Goal: Information Seeking & Learning: Learn about a topic

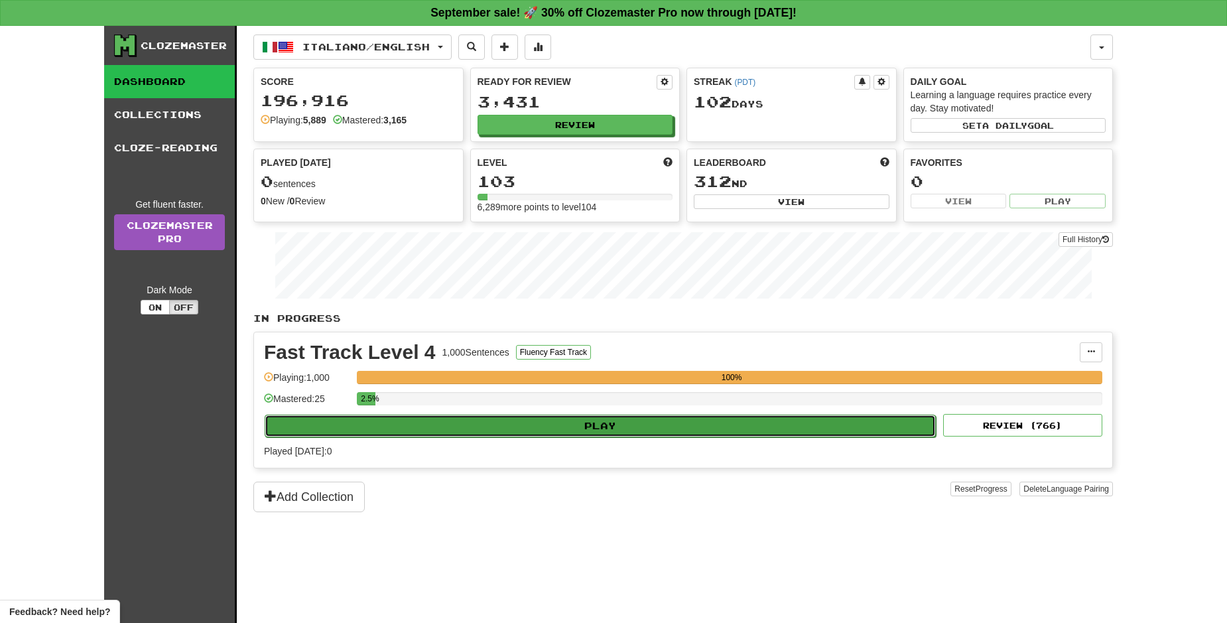
click at [726, 434] on button "Play" at bounding box center [600, 426] width 671 height 23
select select "**"
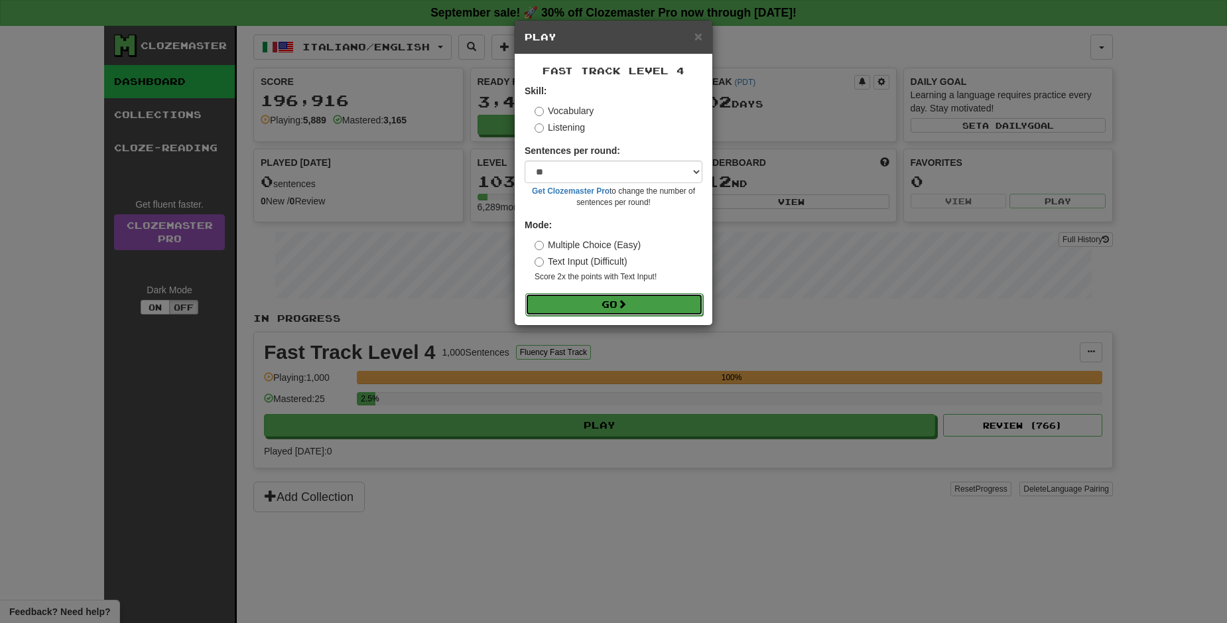
click at [674, 306] on button "Go" at bounding box center [614, 304] width 178 height 23
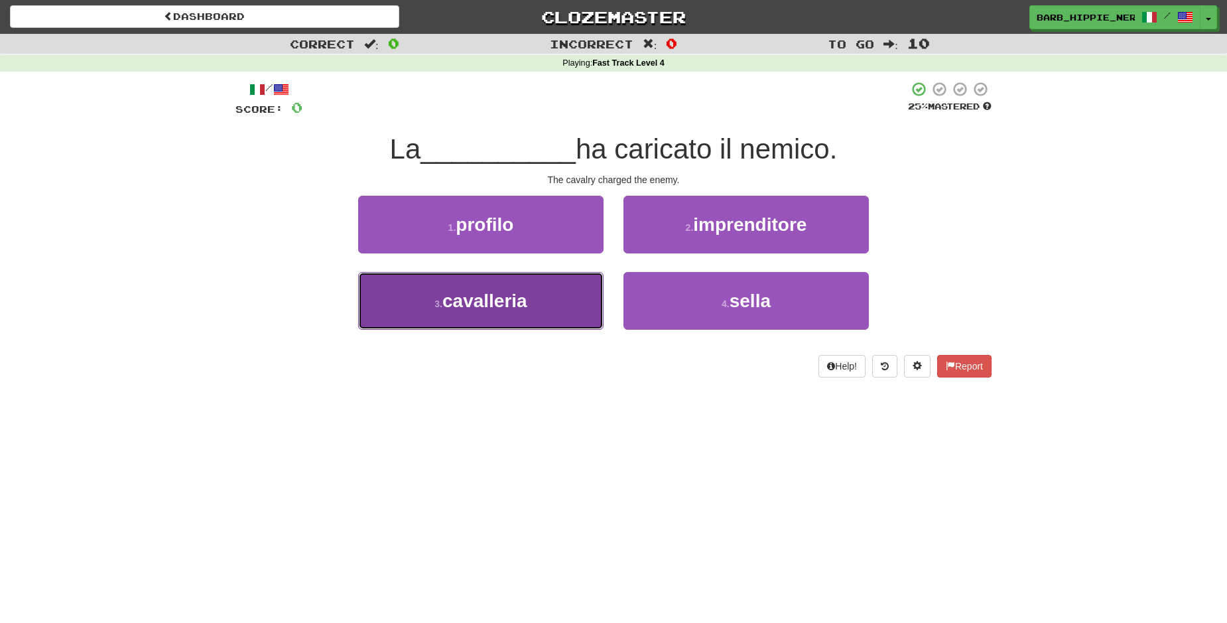
click at [551, 306] on button "3 . cavalleria" at bounding box center [480, 301] width 245 height 58
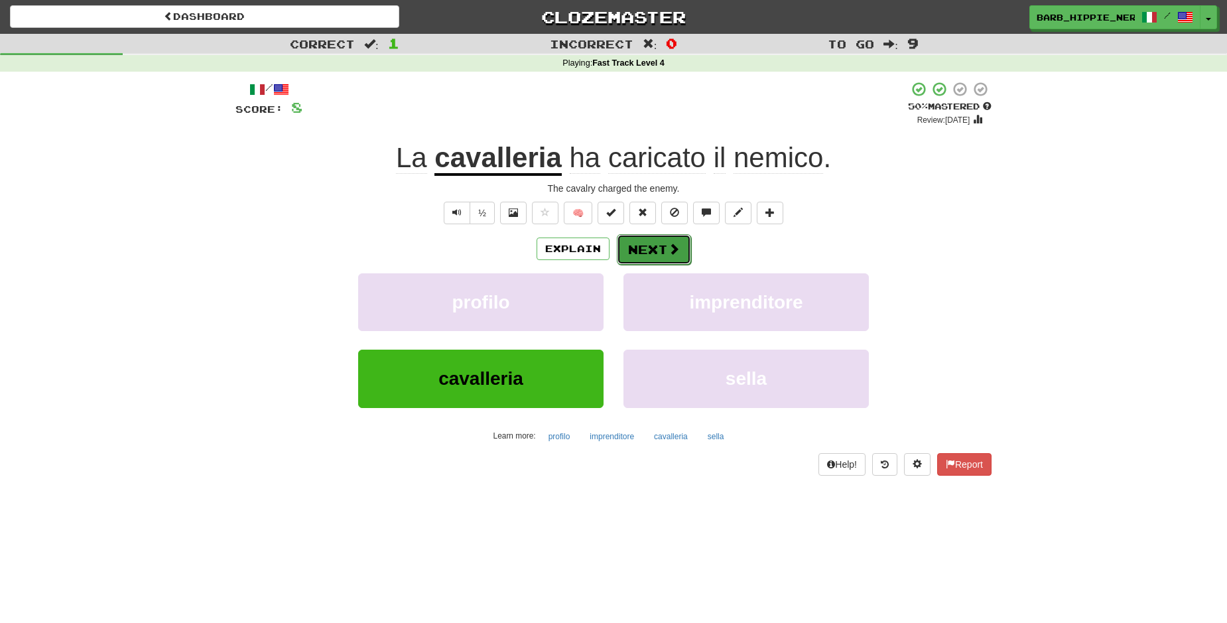
click at [668, 255] on span at bounding box center [674, 249] width 12 height 12
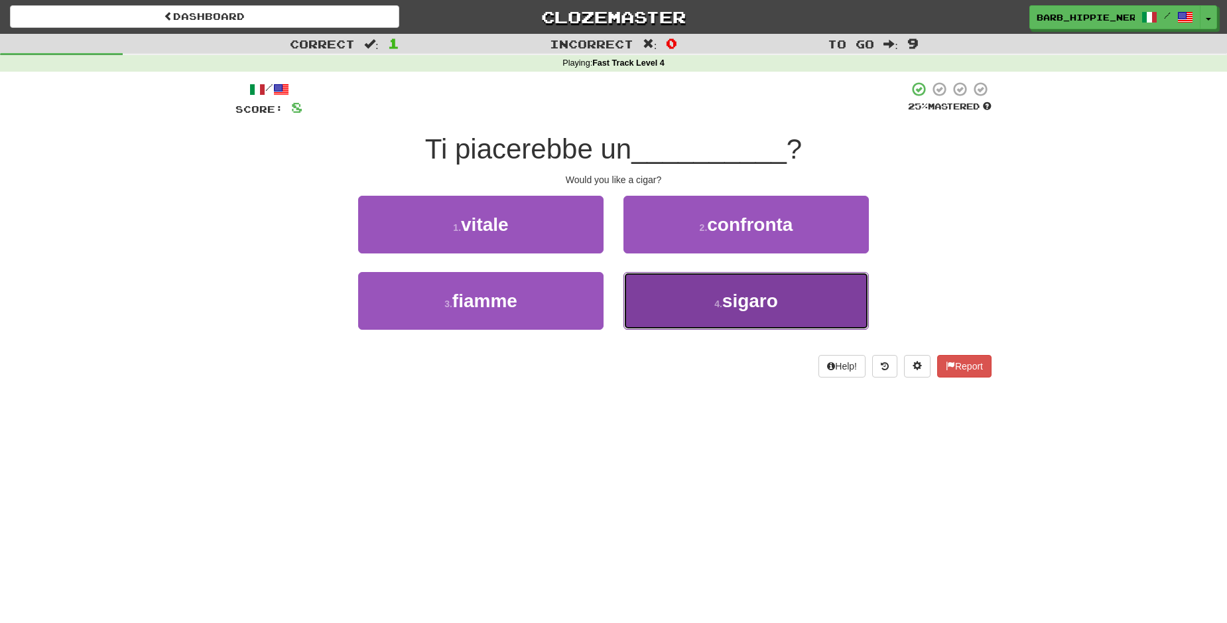
click at [799, 316] on button "4 . sigaro" at bounding box center [746, 301] width 245 height 58
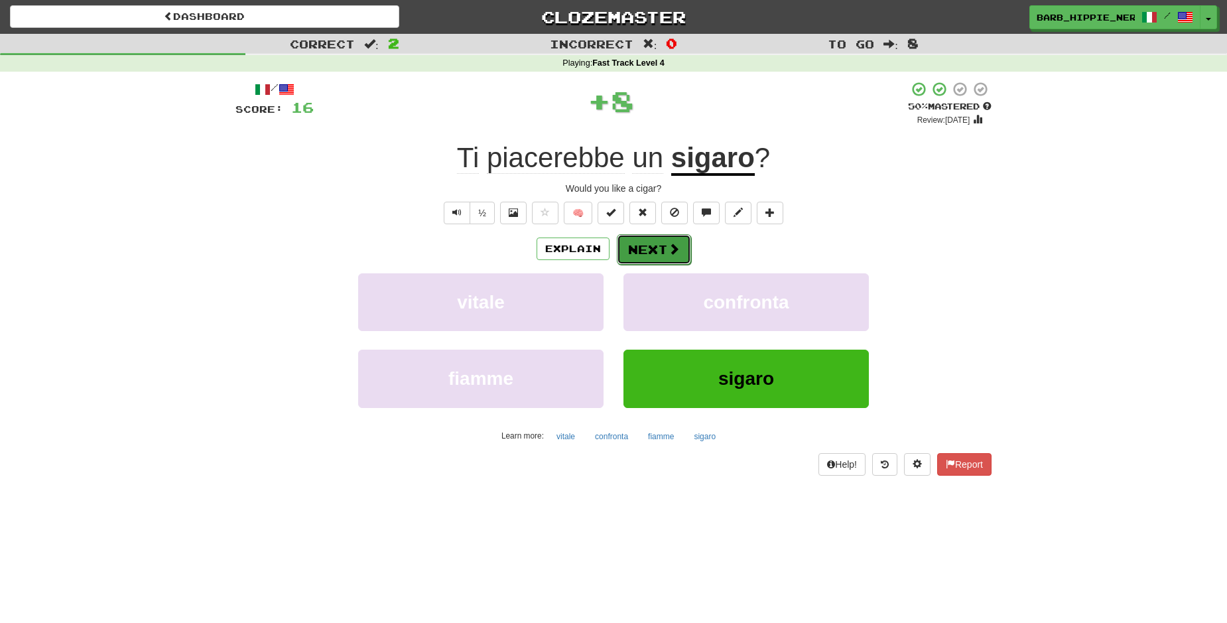
click at [657, 244] on button "Next" at bounding box center [654, 249] width 74 height 31
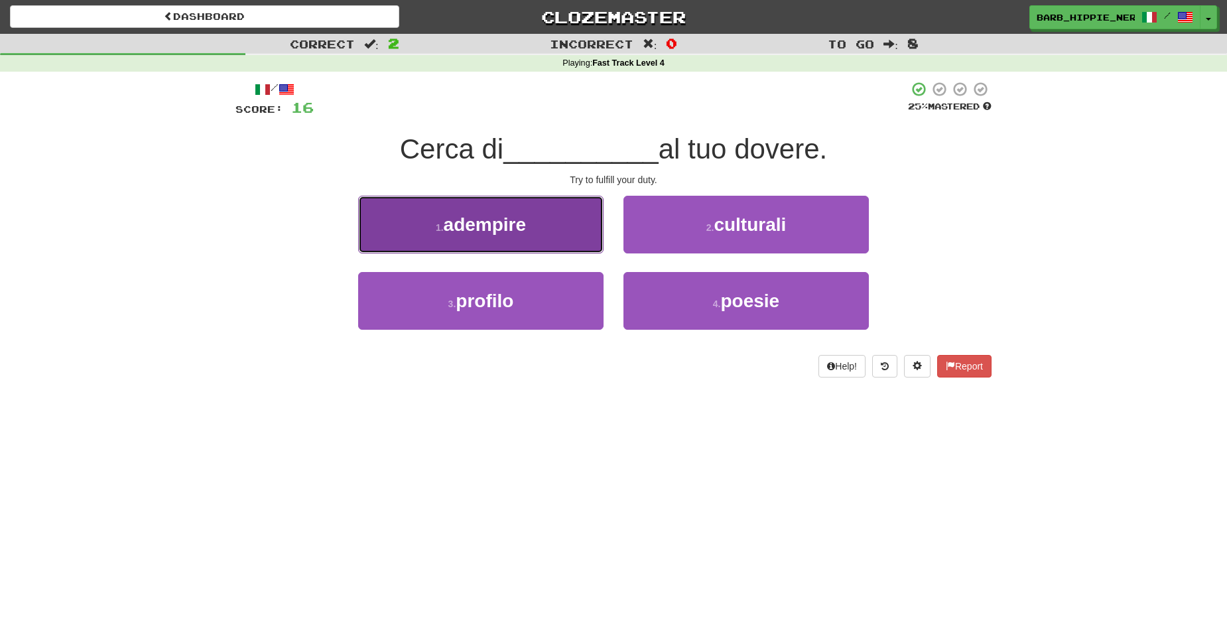
click at [545, 227] on button "1 . adempire" at bounding box center [480, 225] width 245 height 58
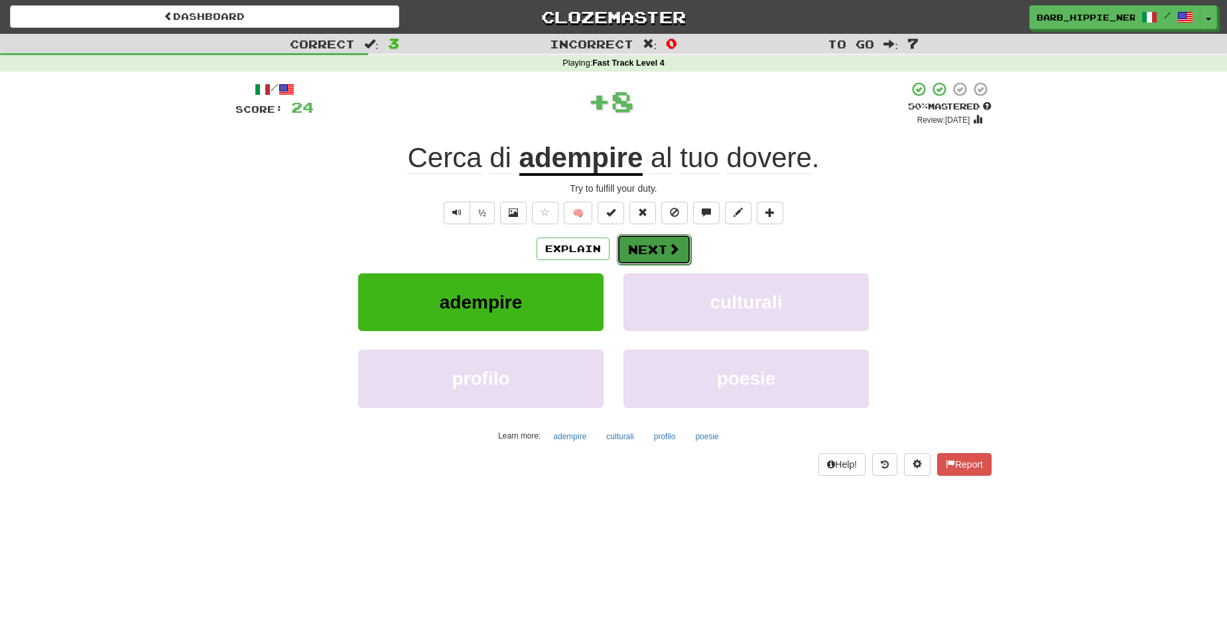
click at [668, 245] on span at bounding box center [674, 249] width 12 height 12
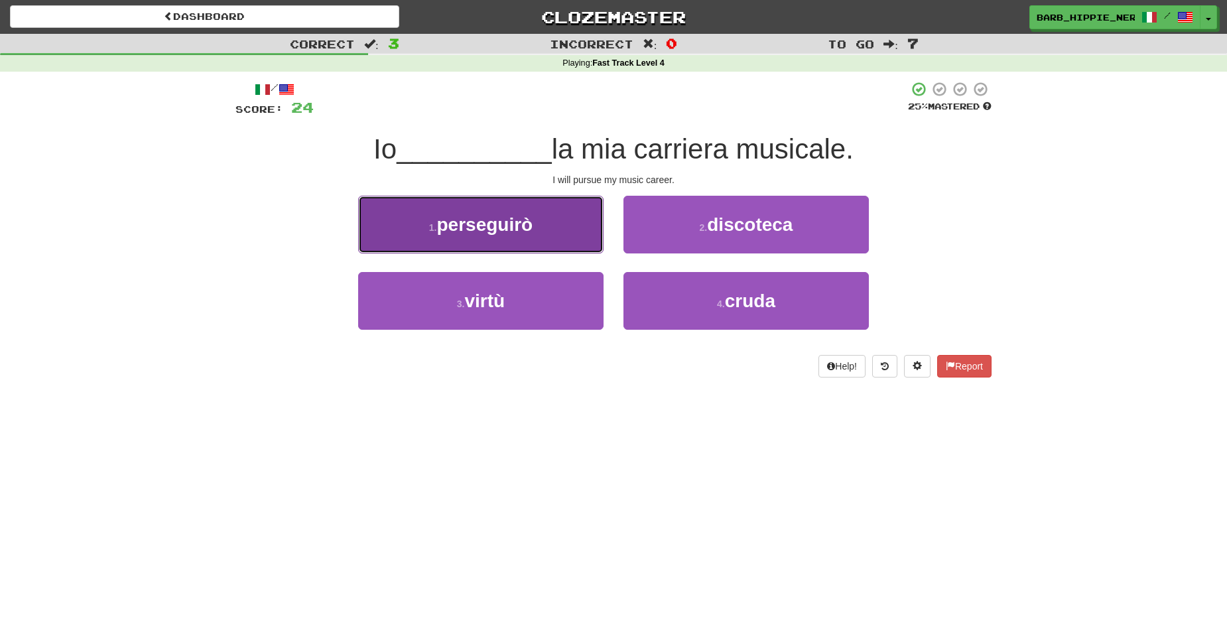
click at [587, 232] on button "1 . perseguirò" at bounding box center [480, 225] width 245 height 58
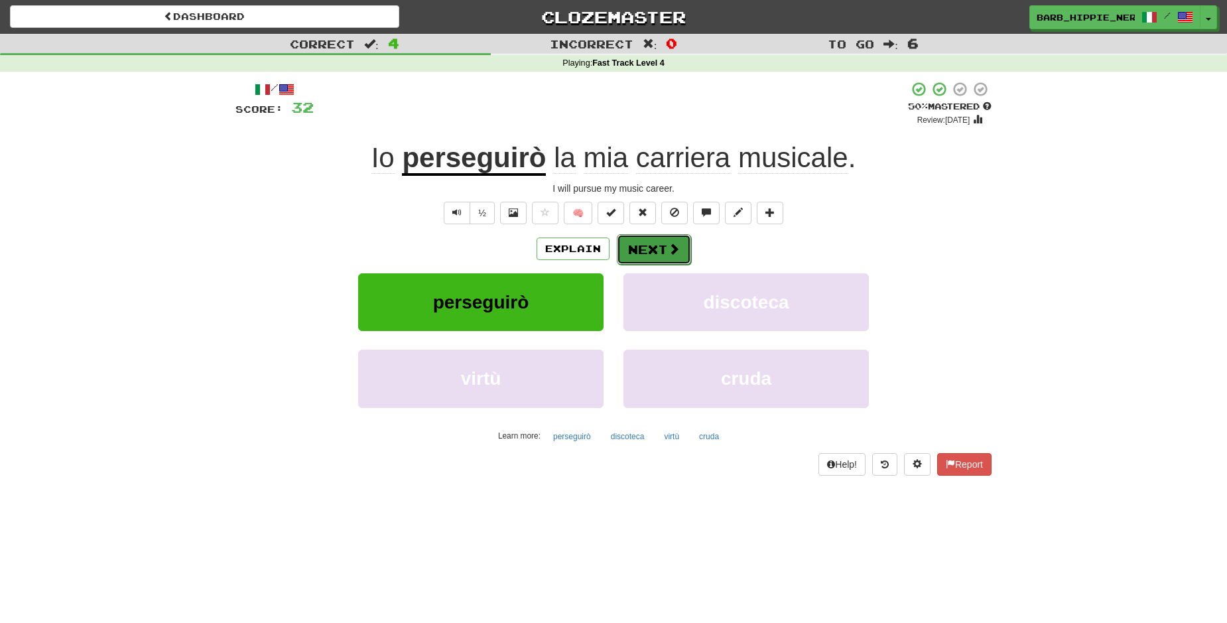
click at [643, 247] on button "Next" at bounding box center [654, 249] width 74 height 31
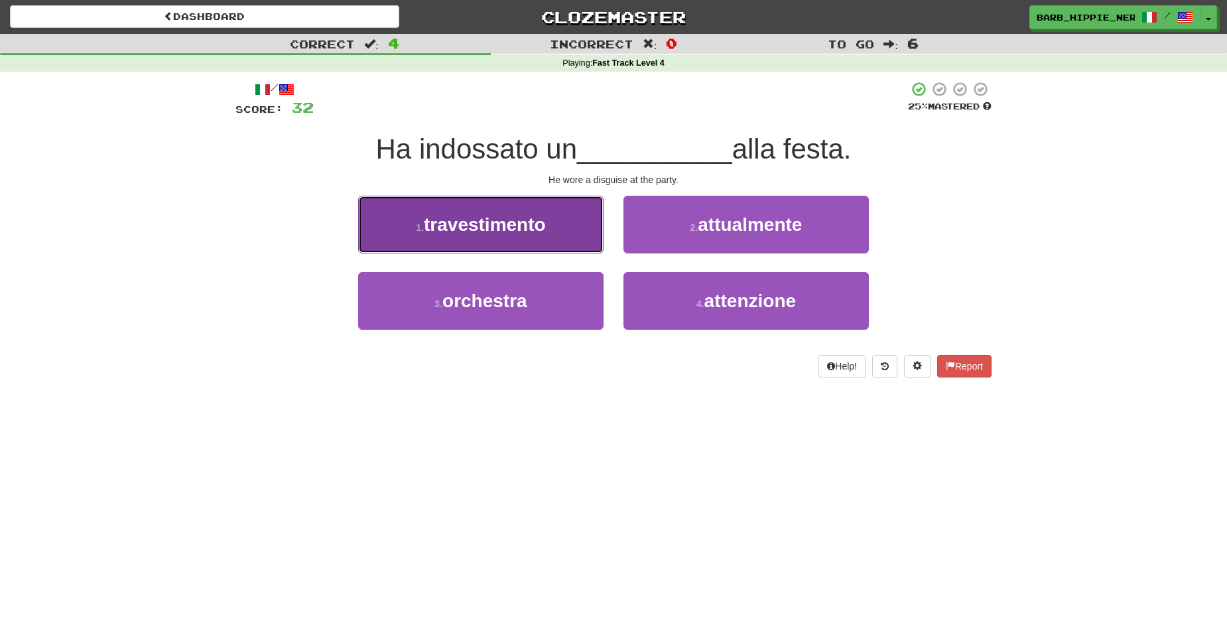
drag, startPoint x: 550, startPoint y: 224, endPoint x: 550, endPoint y: 236, distance: 11.9
click at [547, 228] on button "1 . travestimento" at bounding box center [480, 225] width 245 height 58
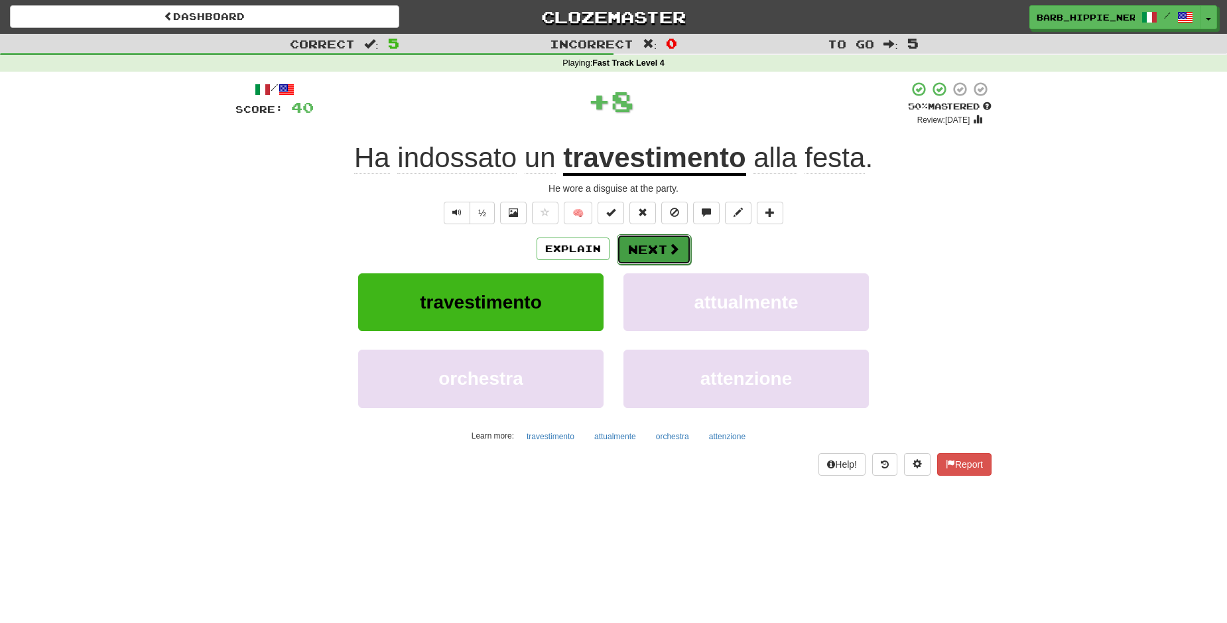
click at [649, 237] on button "Next" at bounding box center [654, 249] width 74 height 31
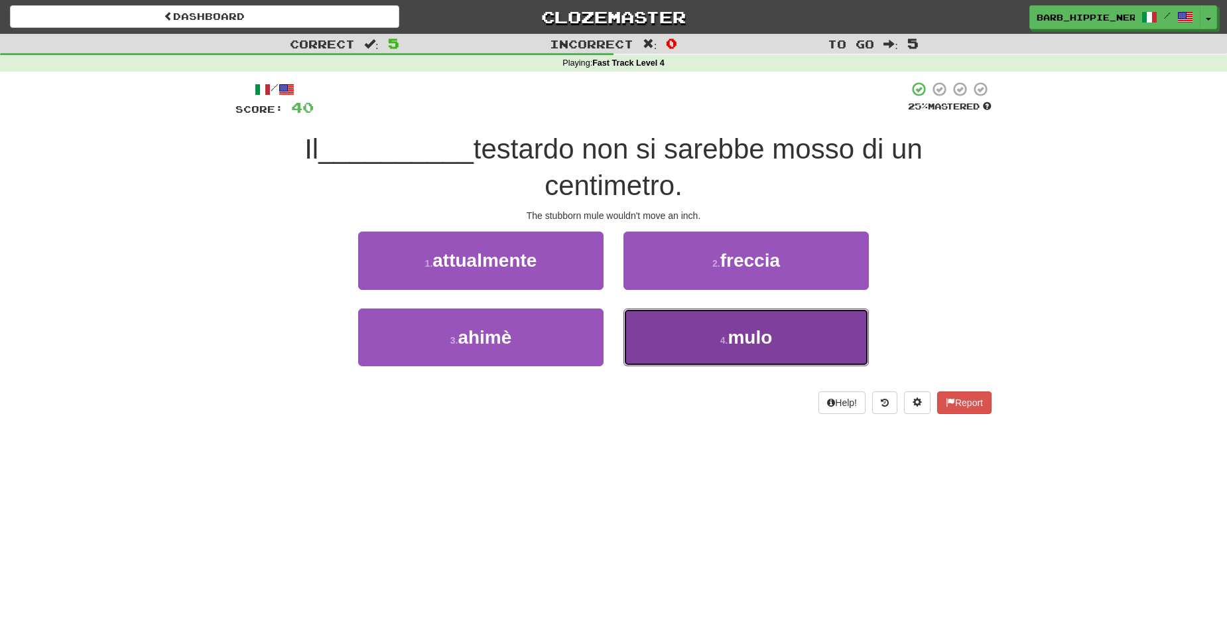
click at [779, 344] on button "4 . [GEOGRAPHIC_DATA]" at bounding box center [746, 337] width 245 height 58
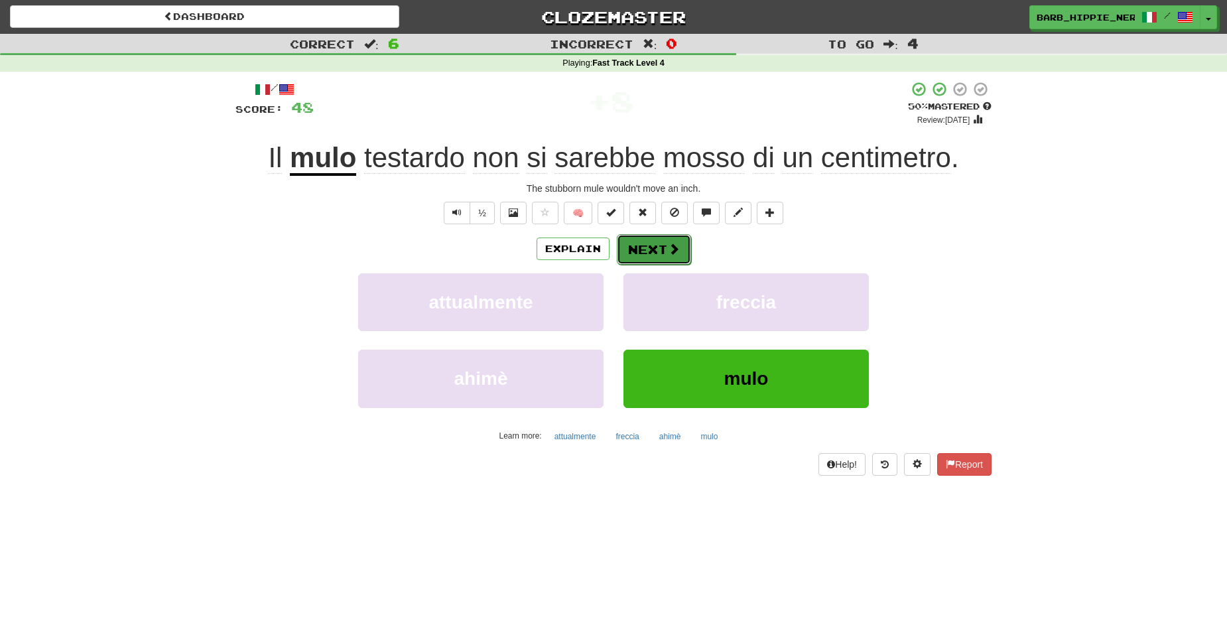
click at [639, 249] on button "Next" at bounding box center [654, 249] width 74 height 31
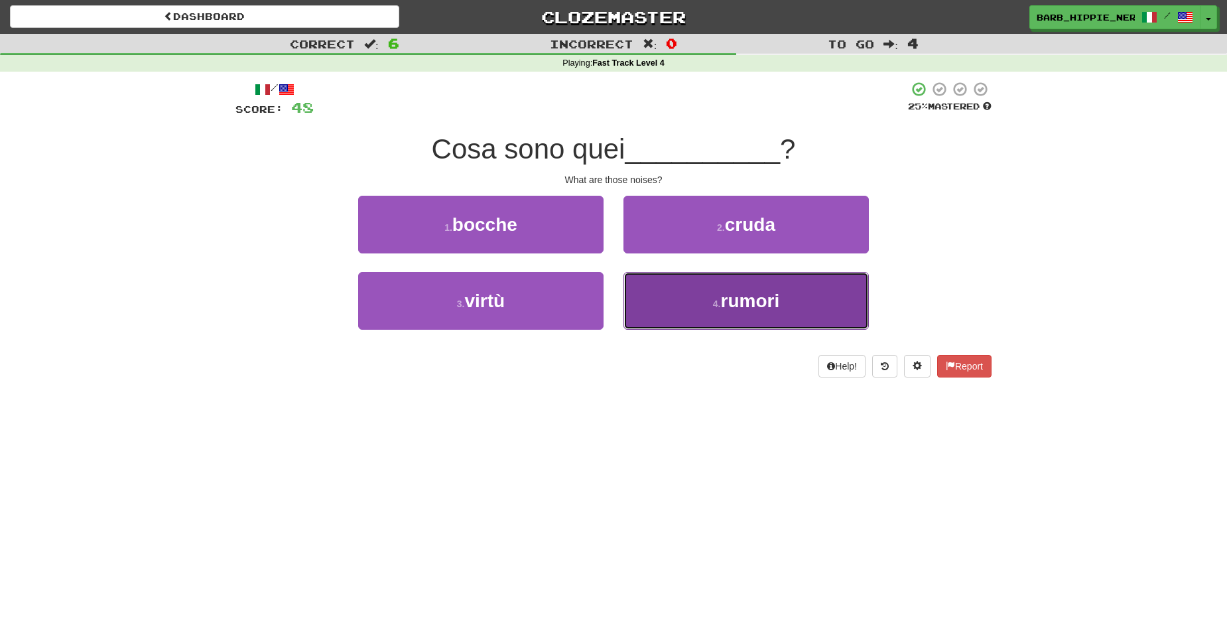
drag, startPoint x: 793, startPoint y: 310, endPoint x: 796, endPoint y: 303, distance: 8.4
click at [793, 310] on button "4 . rumori" at bounding box center [746, 301] width 245 height 58
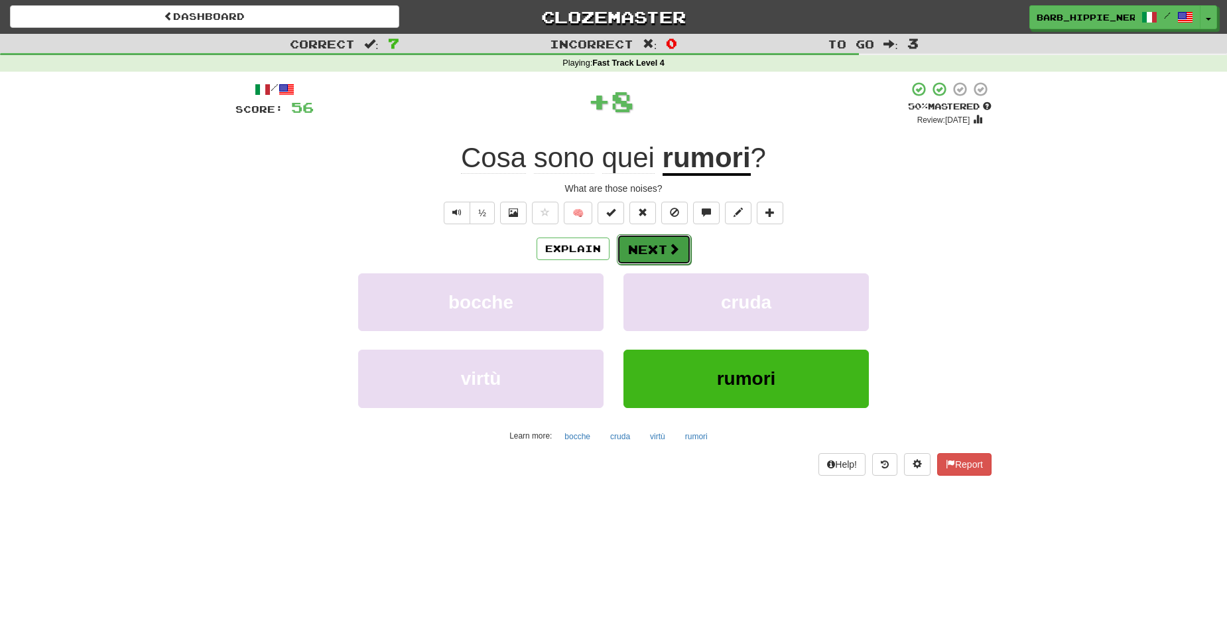
click at [668, 251] on span at bounding box center [674, 249] width 12 height 12
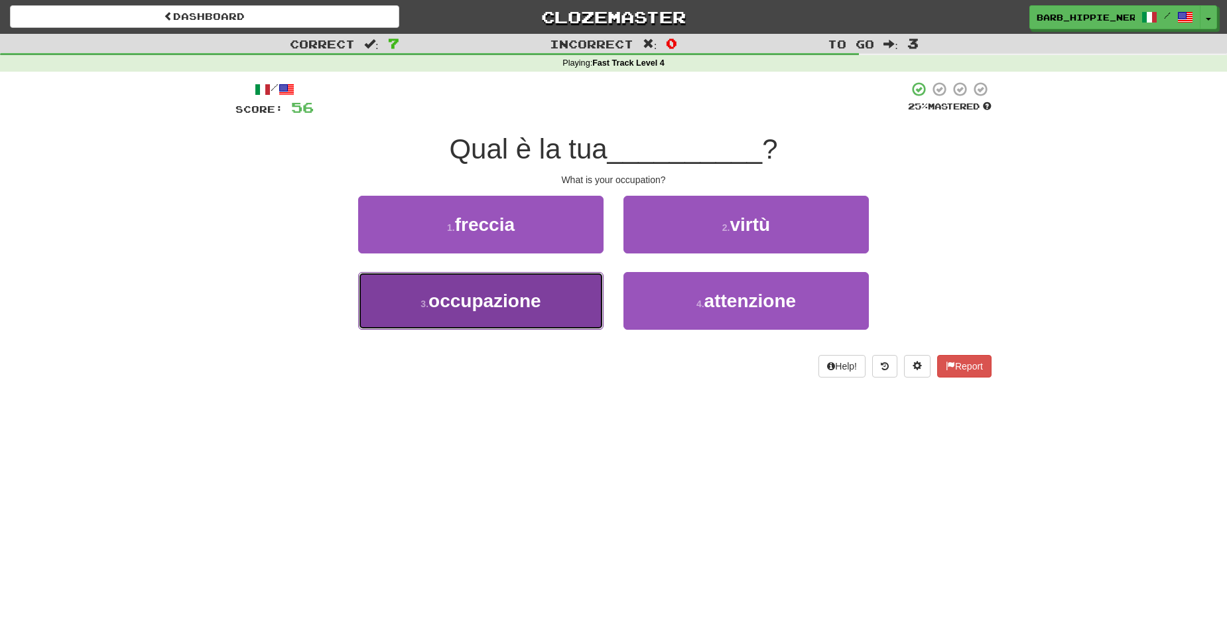
click at [563, 313] on button "3 . occupazione" at bounding box center [480, 301] width 245 height 58
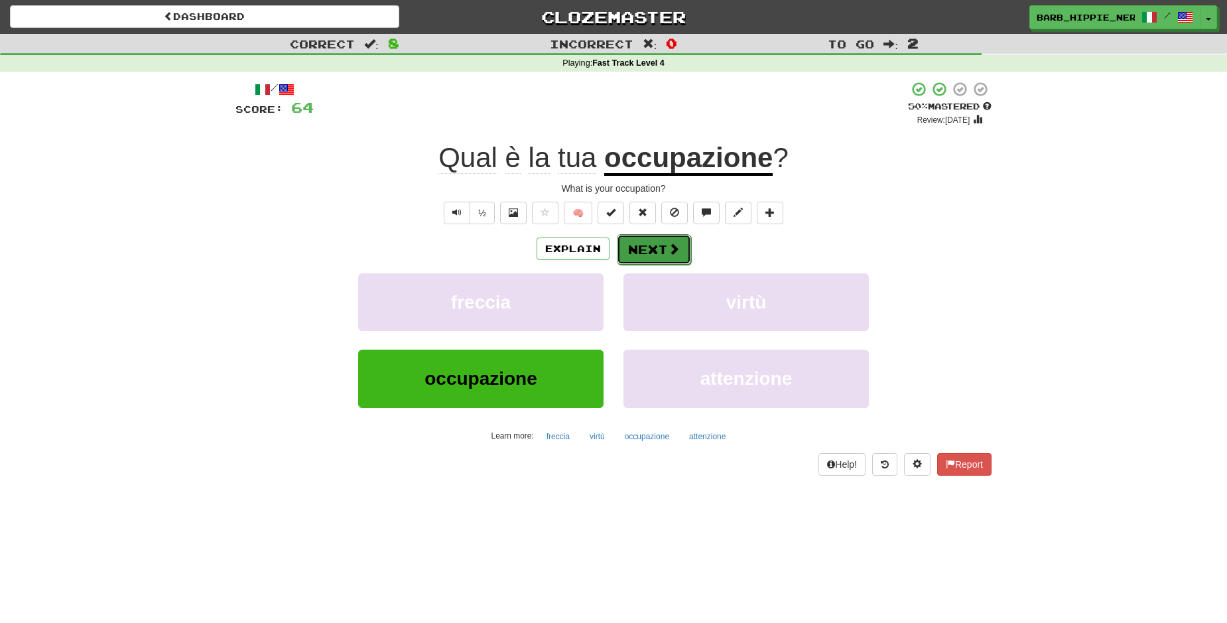
click at [643, 255] on button "Next" at bounding box center [654, 249] width 74 height 31
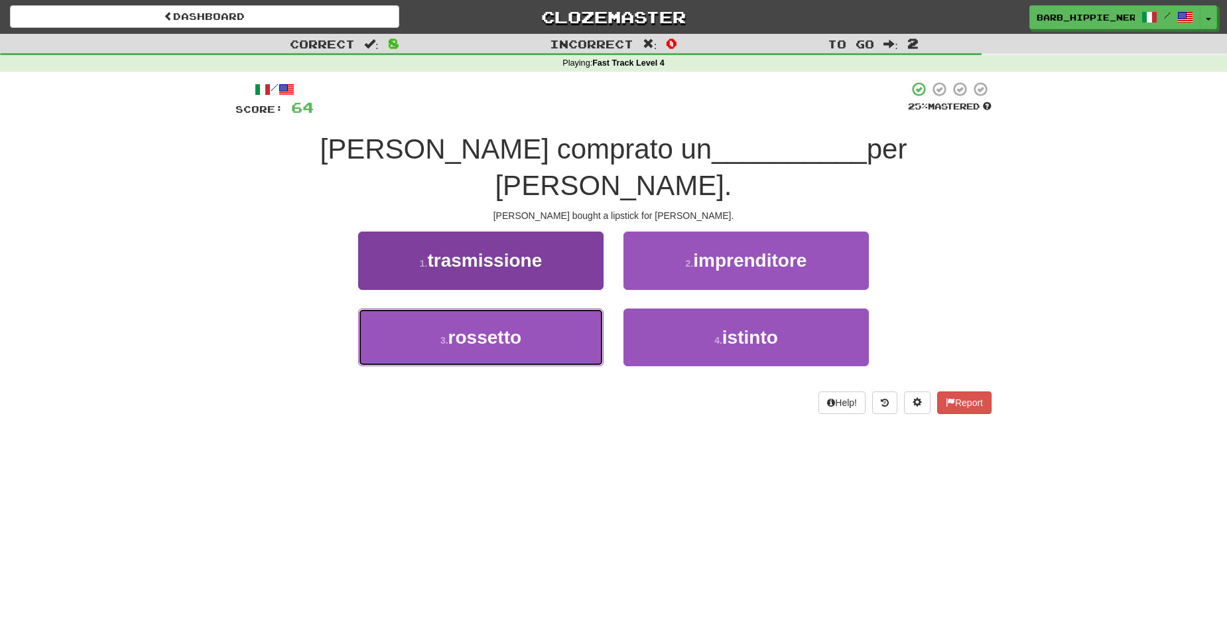
click at [548, 308] on button "3 . rossetto" at bounding box center [480, 337] width 245 height 58
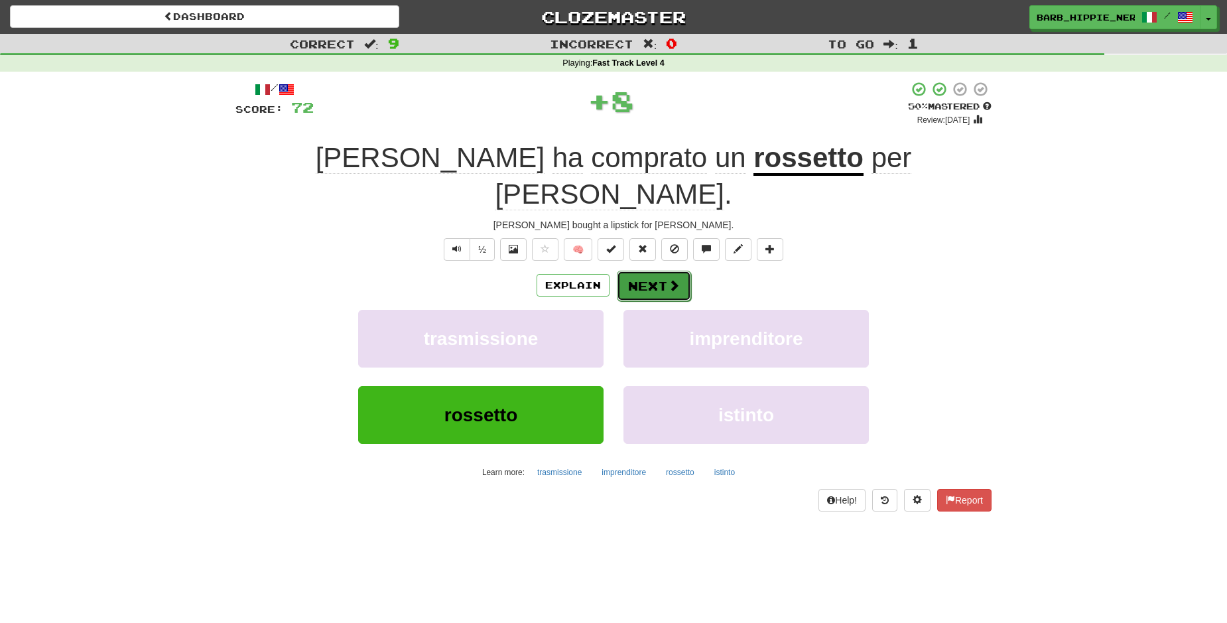
click at [645, 271] on button "Next" at bounding box center [654, 286] width 74 height 31
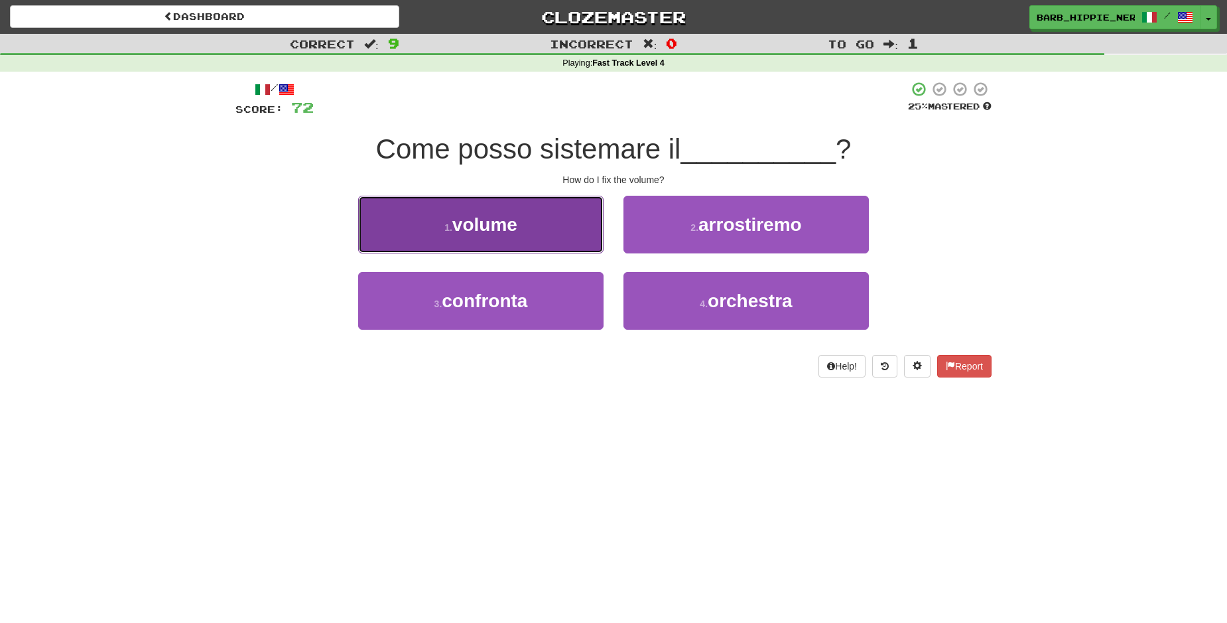
click at [540, 226] on button "1 . volume" at bounding box center [480, 225] width 245 height 58
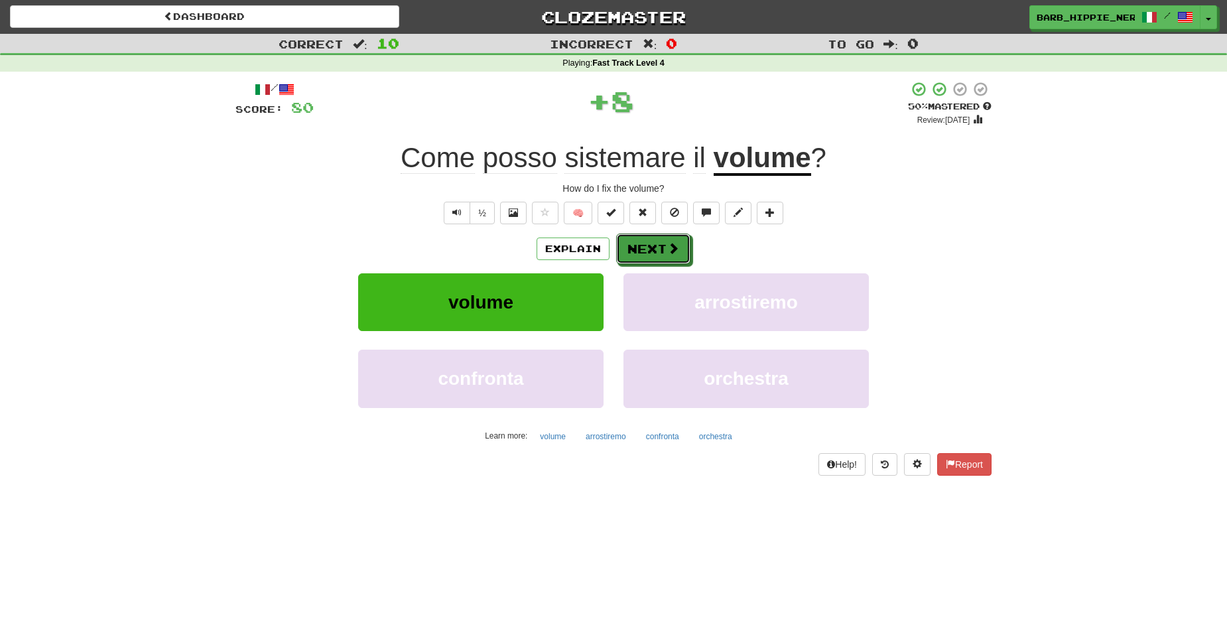
click at [636, 251] on button "Next" at bounding box center [653, 249] width 74 height 31
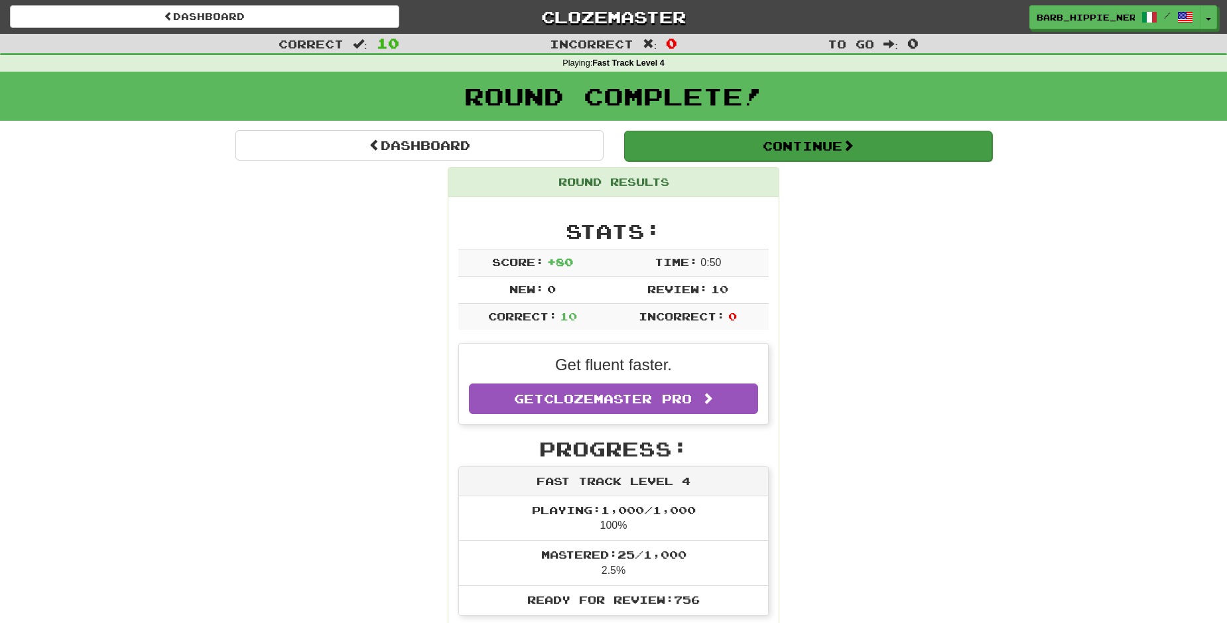
click at [826, 155] on button "Continue" at bounding box center [808, 145] width 368 height 31
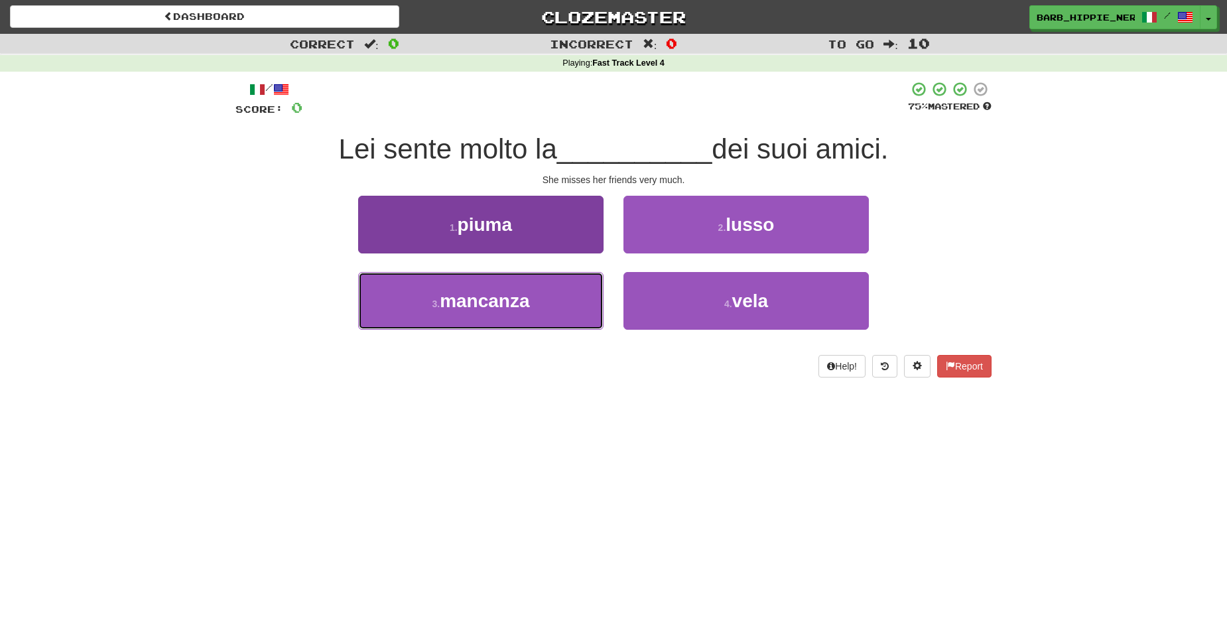
click at [535, 320] on button "3 . mancanza" at bounding box center [480, 301] width 245 height 58
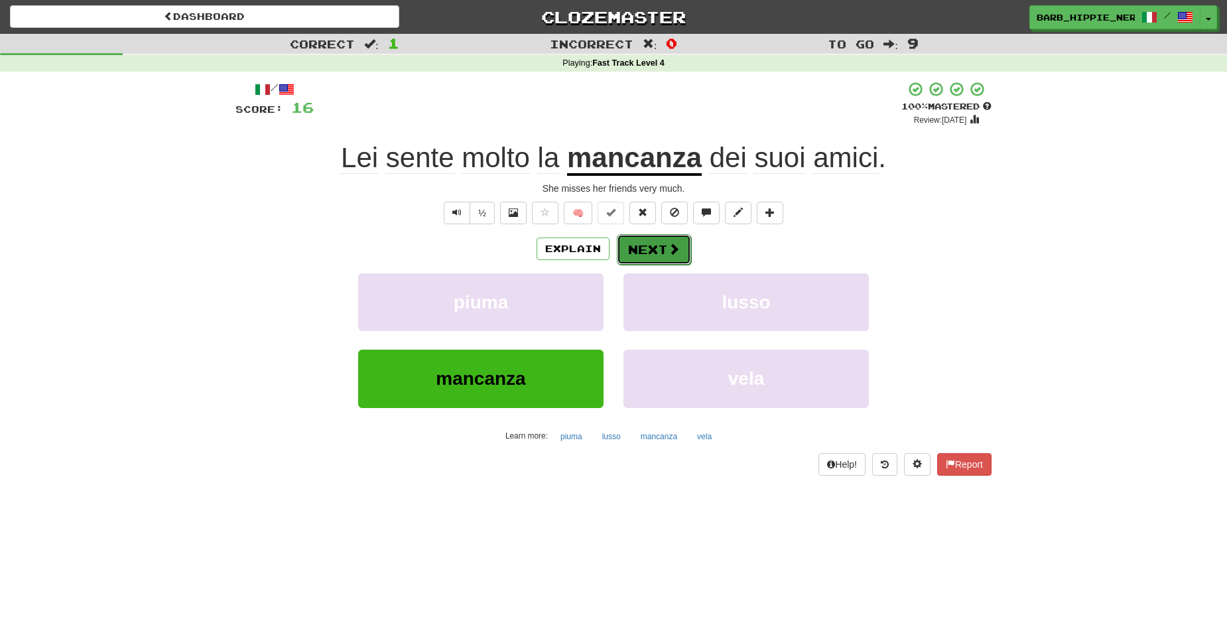
click at [655, 237] on button "Next" at bounding box center [654, 249] width 74 height 31
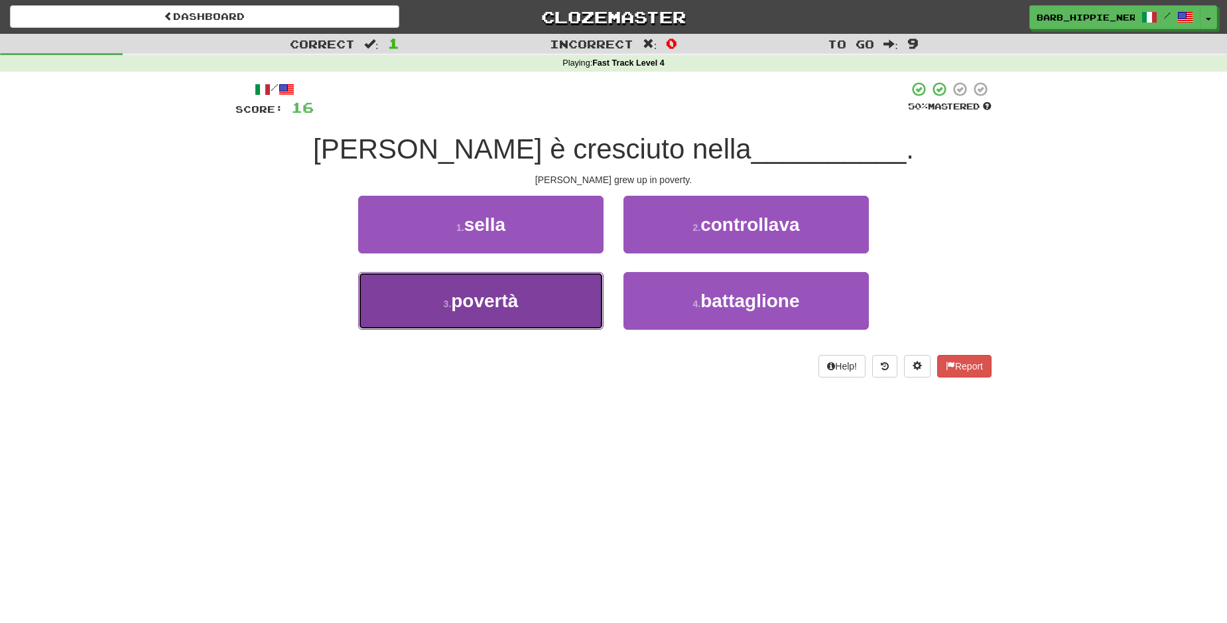
click at [559, 299] on button "3 . povertà" at bounding box center [480, 301] width 245 height 58
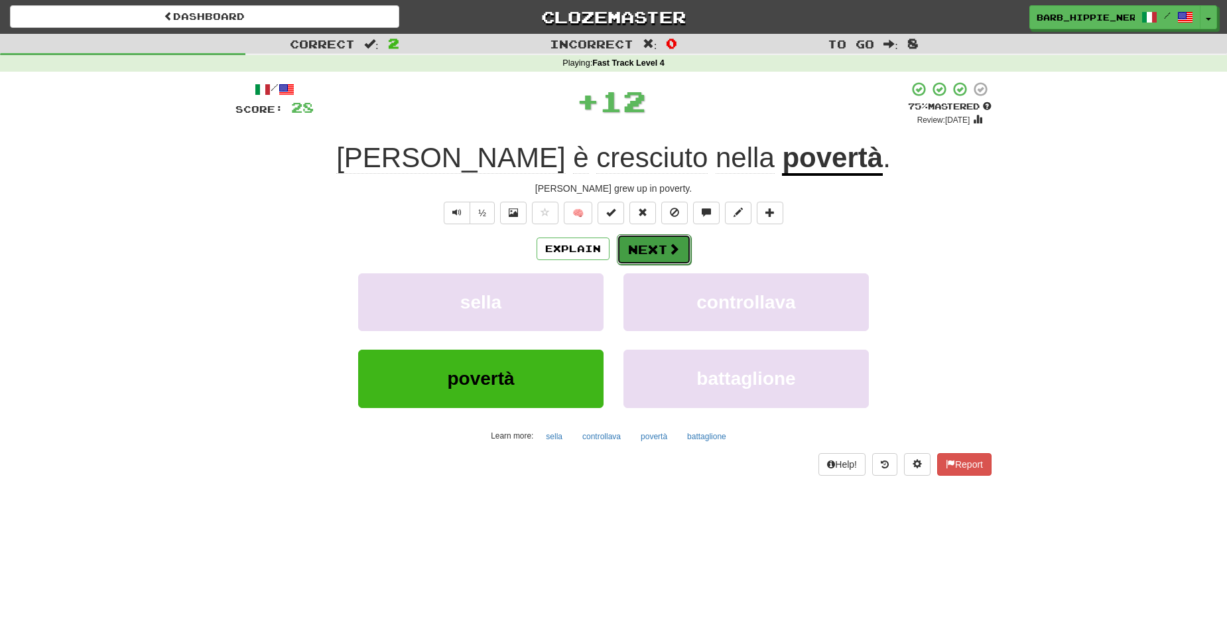
click at [668, 255] on span at bounding box center [674, 249] width 12 height 12
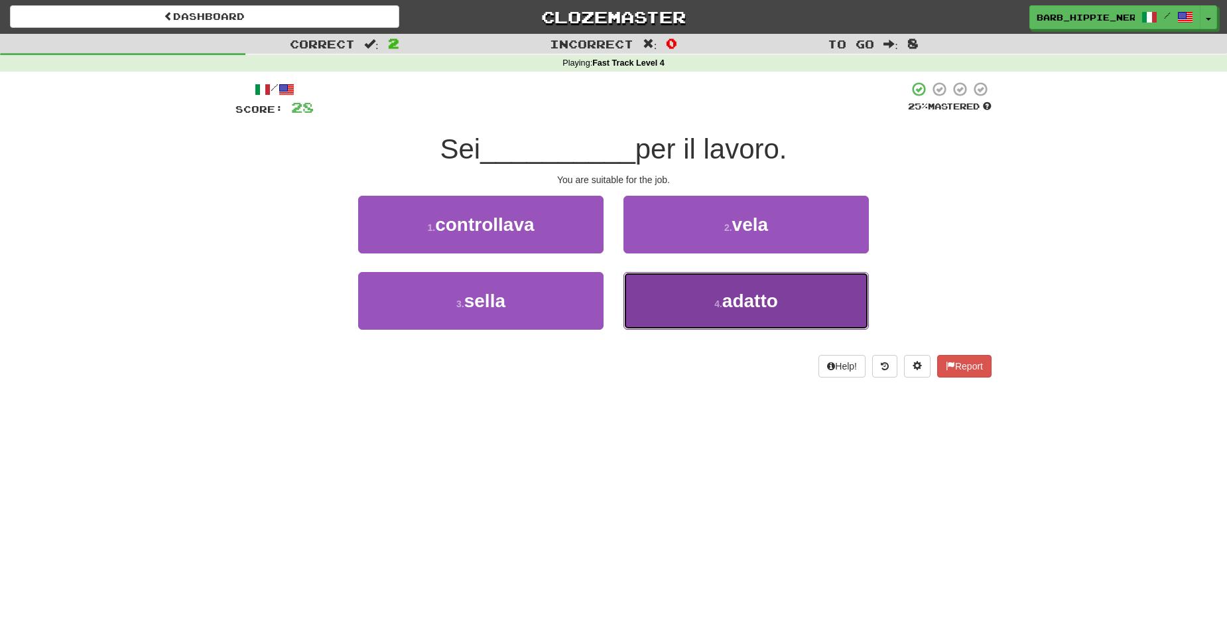
click at [757, 310] on button "4 . adatto" at bounding box center [746, 301] width 245 height 58
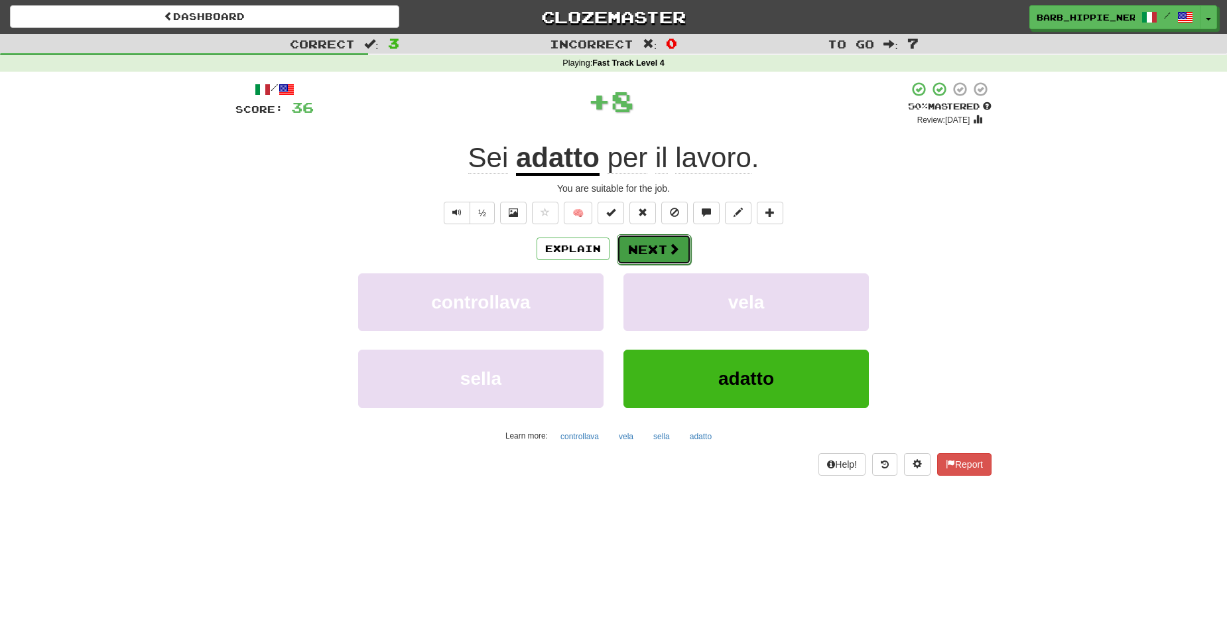
click at [668, 251] on span at bounding box center [674, 249] width 12 height 12
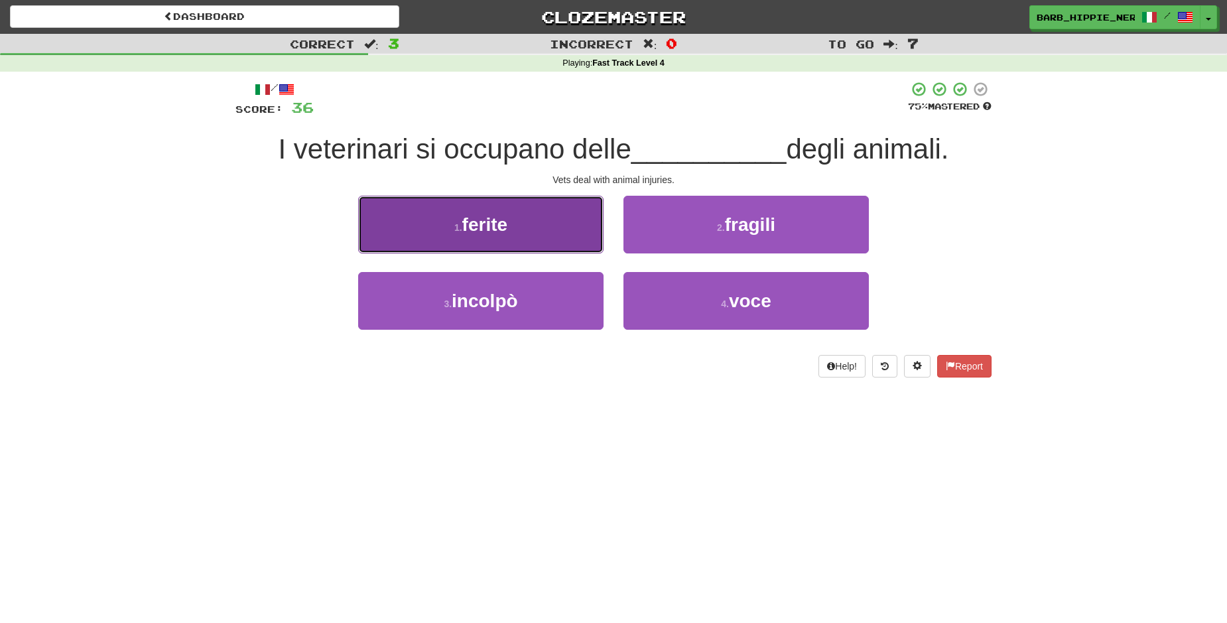
click at [531, 228] on button "1 . ferite" at bounding box center [480, 225] width 245 height 58
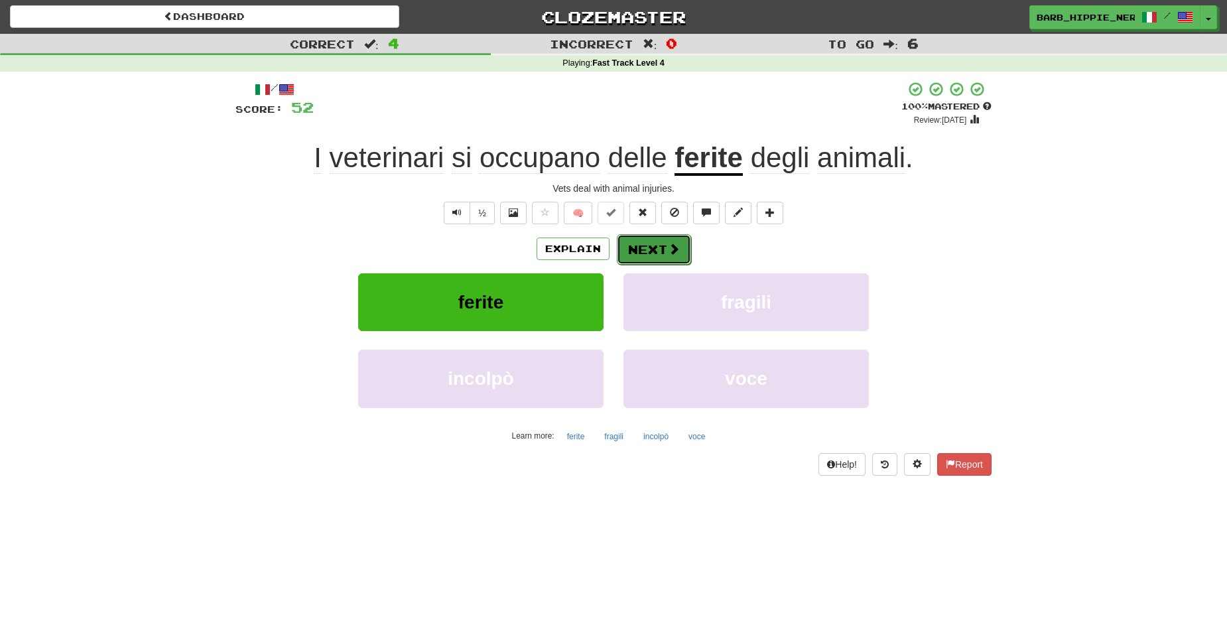
click at [668, 248] on span at bounding box center [674, 249] width 12 height 12
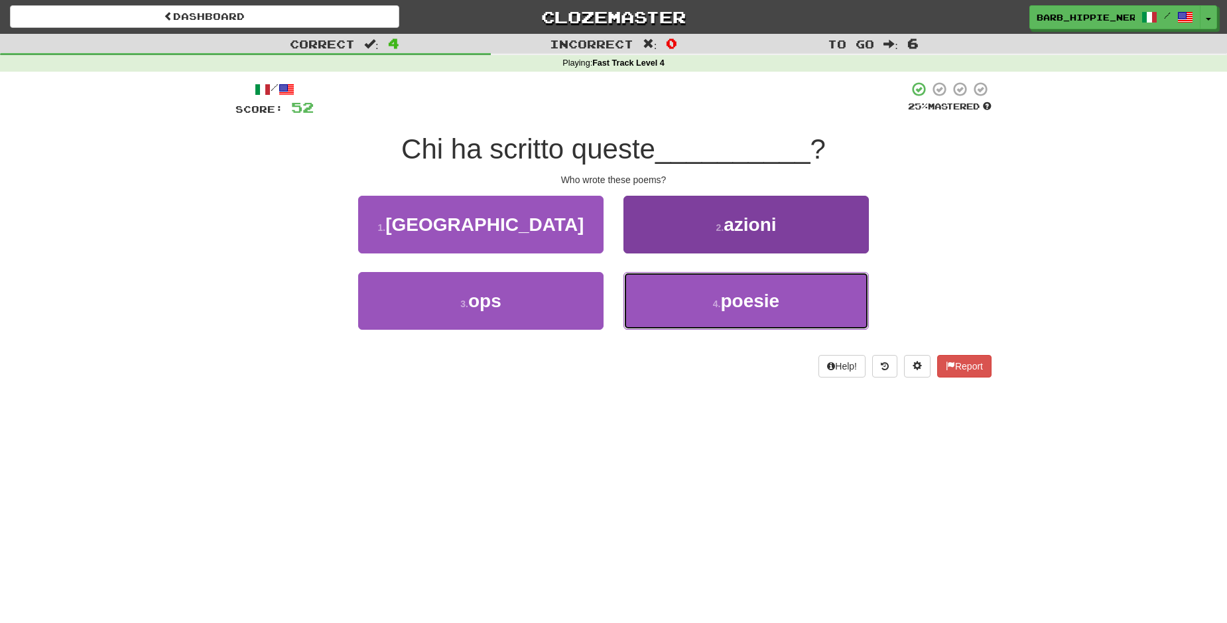
drag, startPoint x: 815, startPoint y: 291, endPoint x: 819, endPoint y: 282, distance: 10.1
click at [815, 292] on button "4 . poesie" at bounding box center [746, 301] width 245 height 58
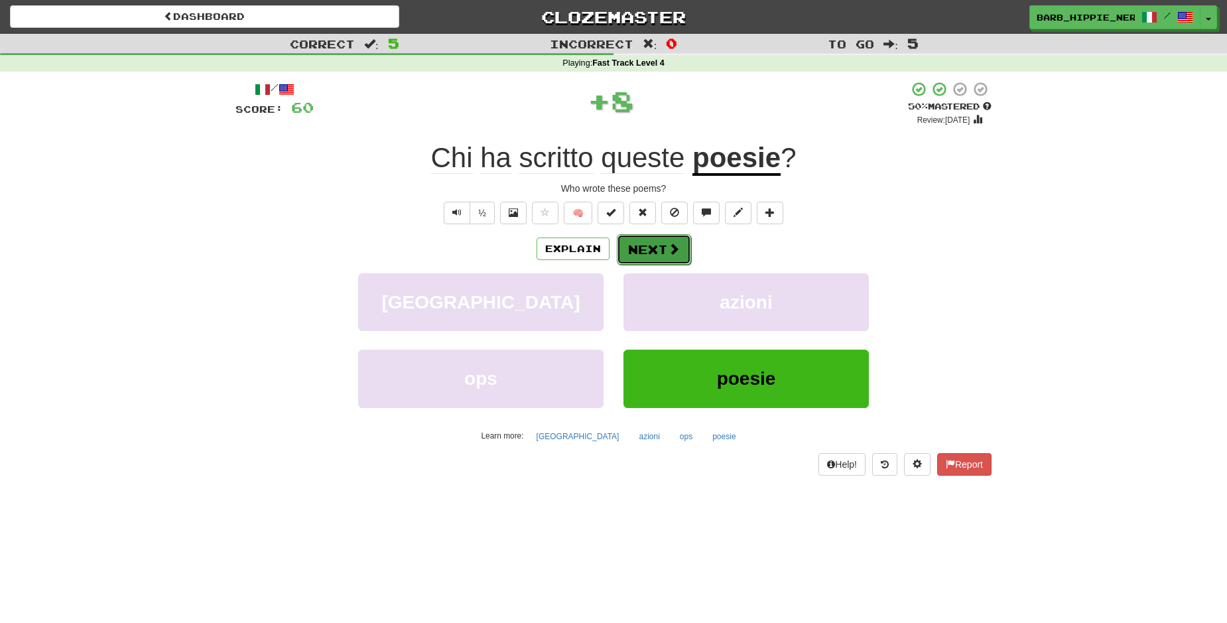
click at [643, 241] on button "Next" at bounding box center [654, 249] width 74 height 31
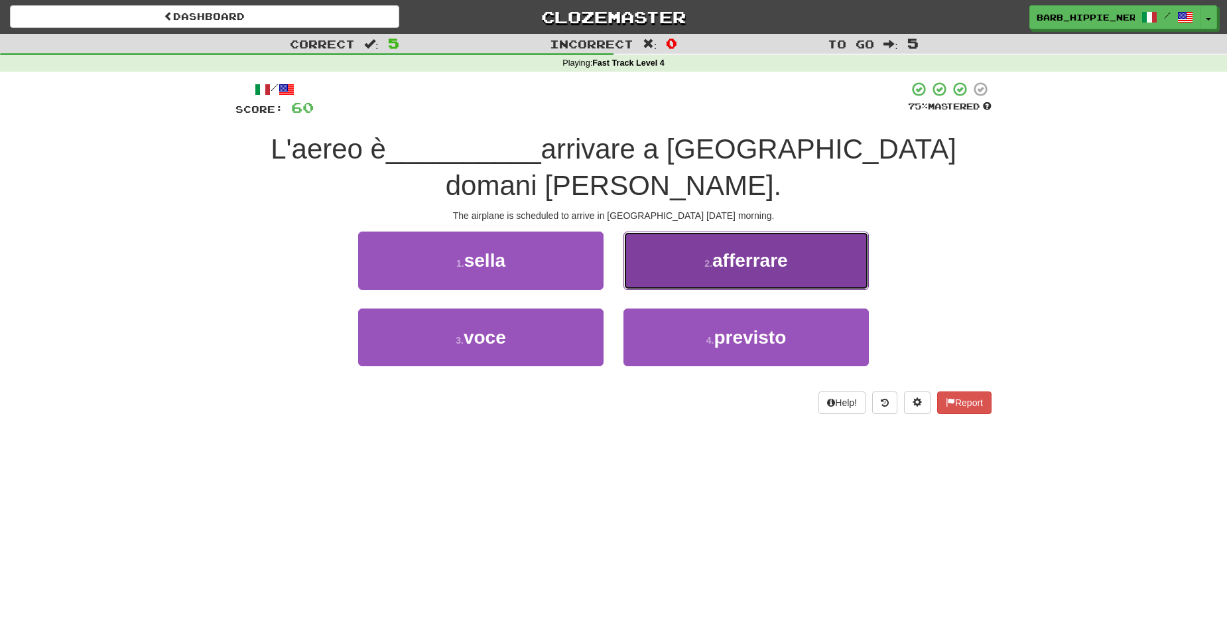
click at [777, 250] on span "afferrare" at bounding box center [750, 260] width 76 height 21
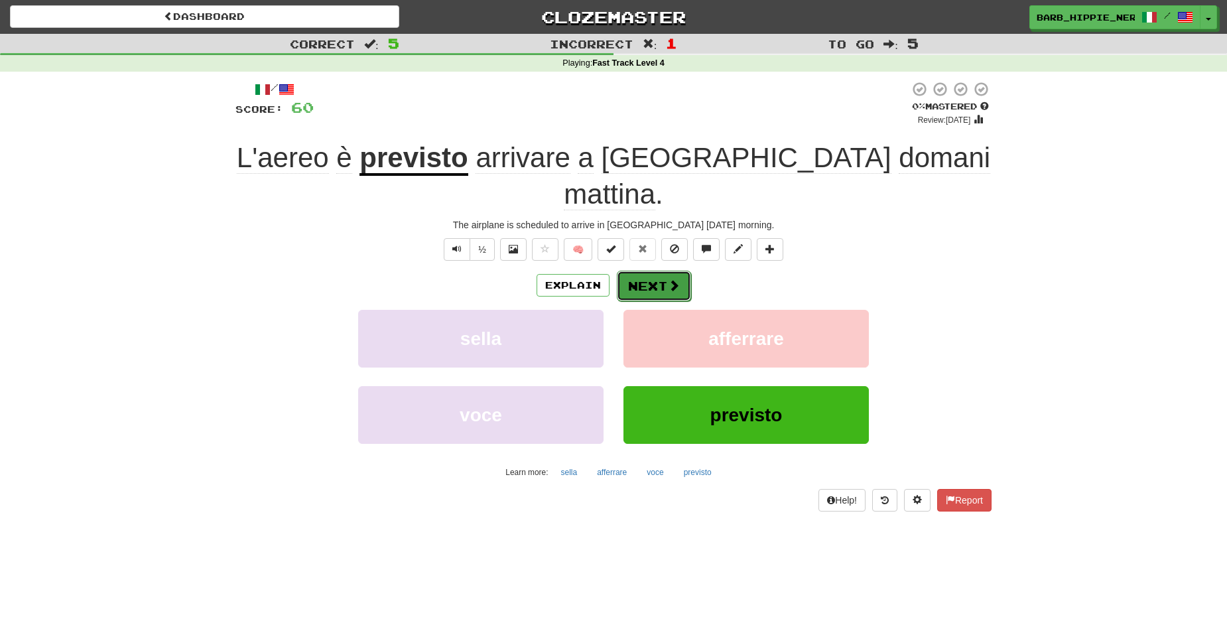
click at [640, 271] on button "Next" at bounding box center [654, 286] width 74 height 31
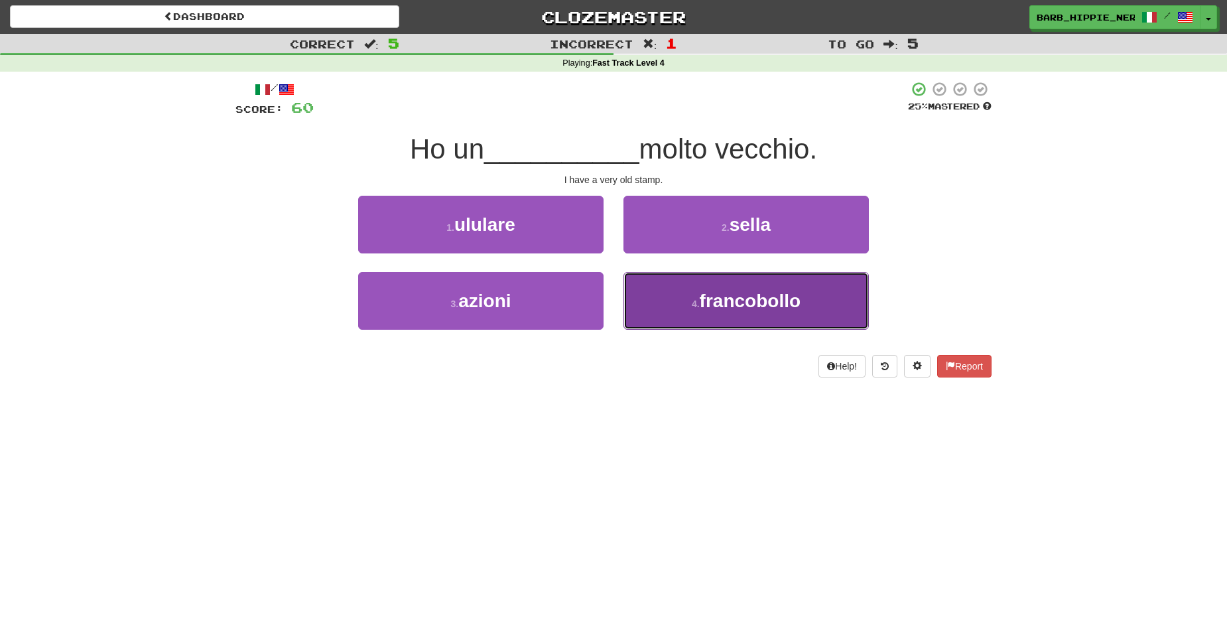
click at [793, 303] on span "francobollo" at bounding box center [750, 301] width 101 height 21
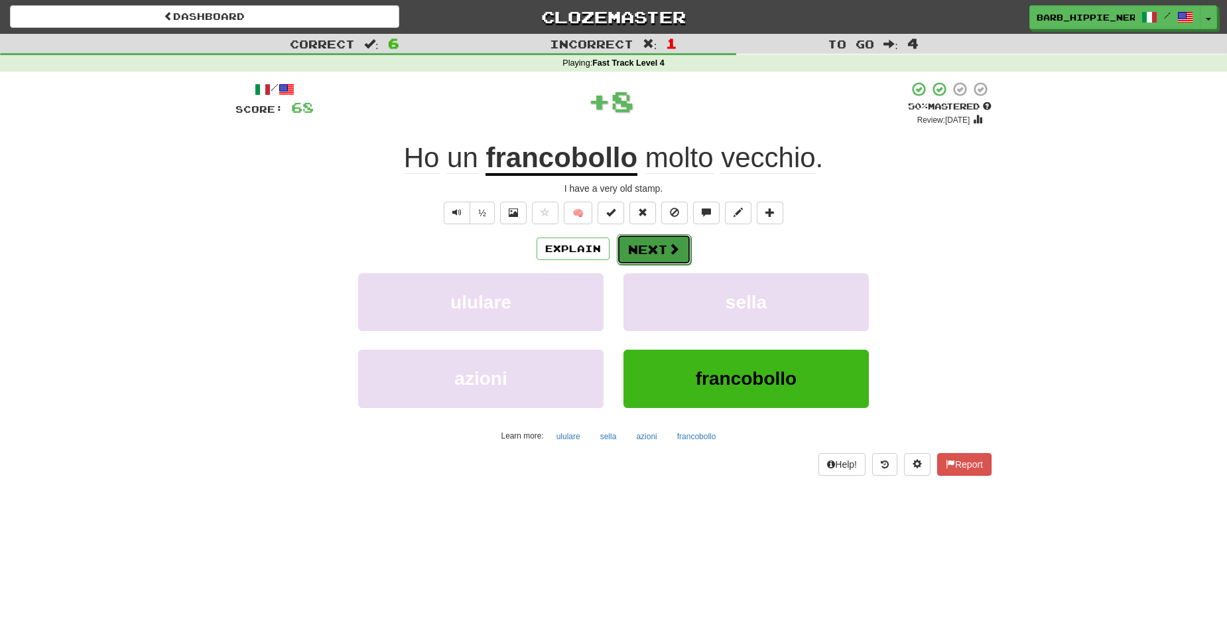
click at [668, 253] on span at bounding box center [674, 249] width 12 height 12
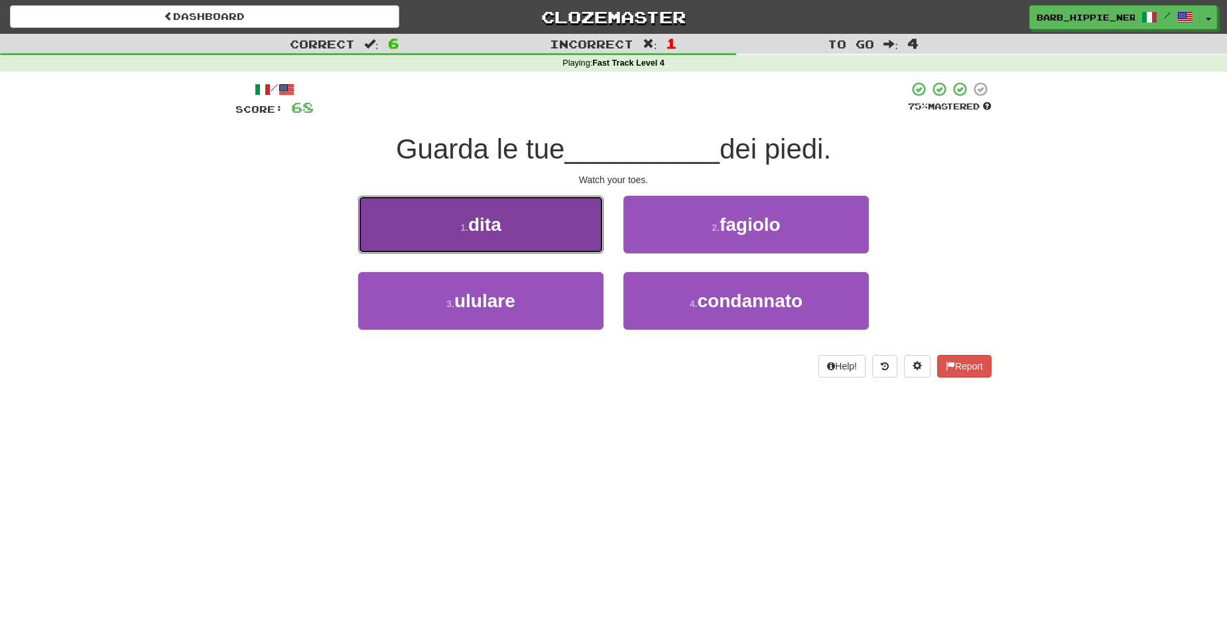
click at [524, 230] on button "1 . dita" at bounding box center [480, 225] width 245 height 58
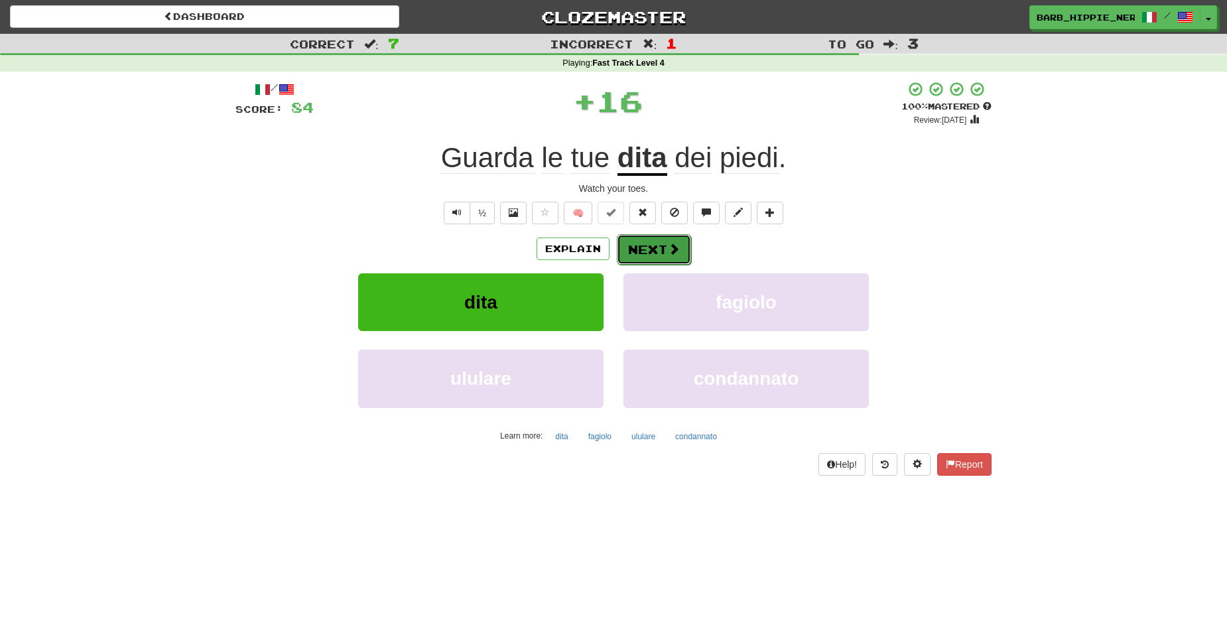
click at [668, 247] on span at bounding box center [674, 249] width 12 height 12
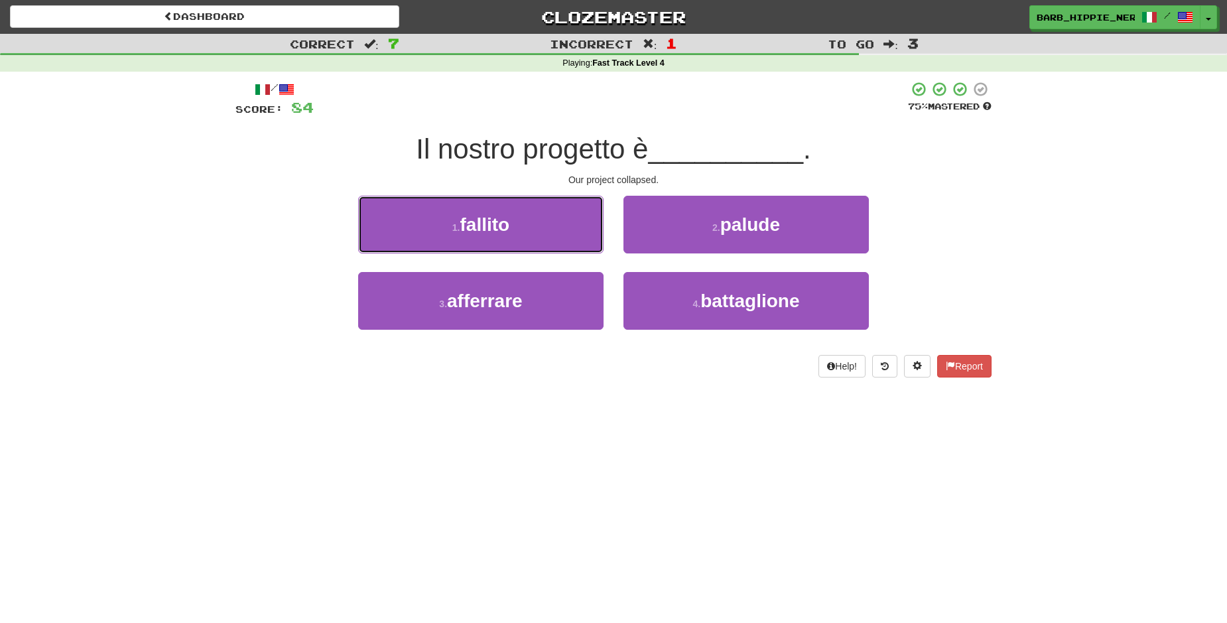
drag, startPoint x: 541, startPoint y: 228, endPoint x: 547, endPoint y: 229, distance: 6.8
click at [541, 228] on button "1 . fallito" at bounding box center [480, 225] width 245 height 58
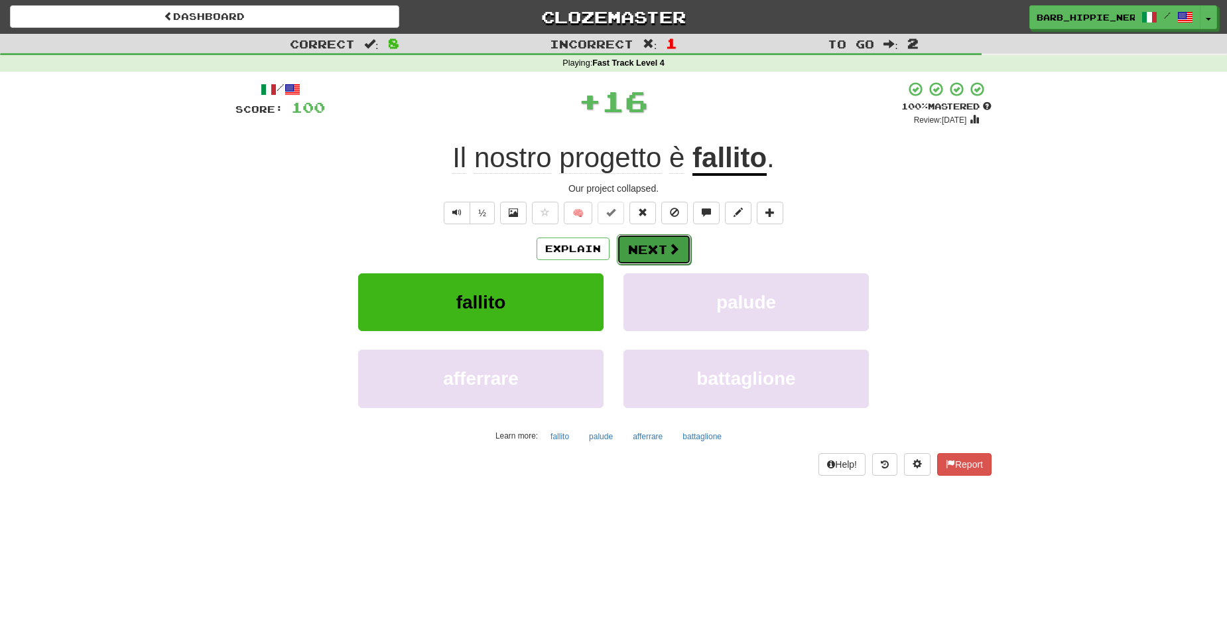
click at [646, 243] on button "Next" at bounding box center [654, 249] width 74 height 31
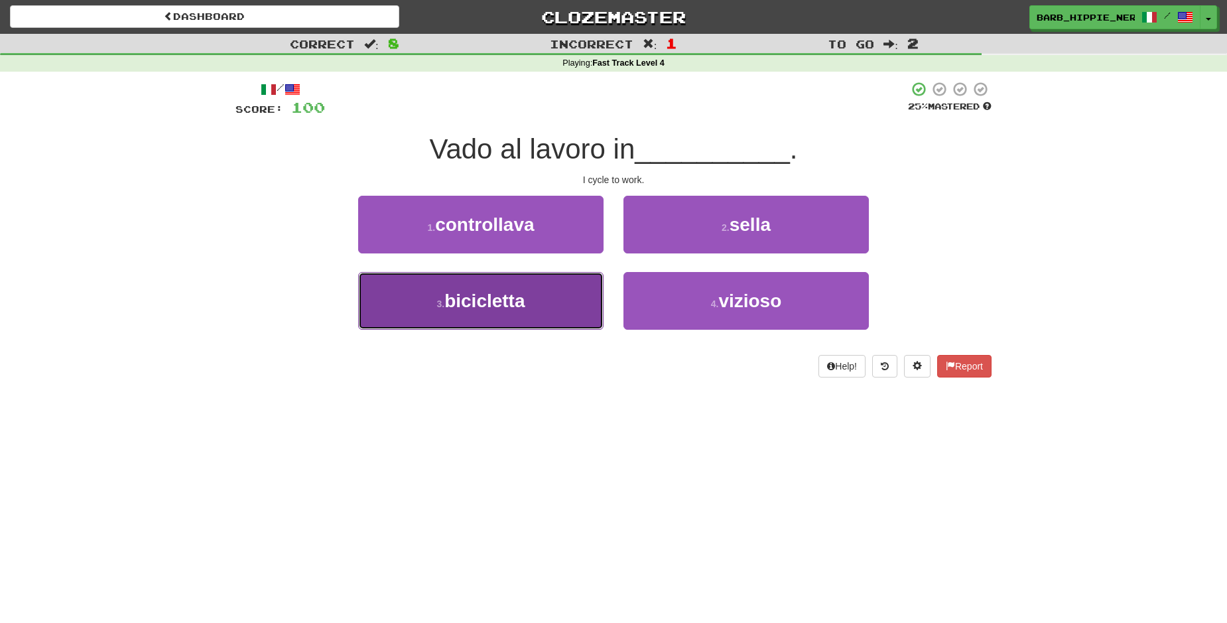
click at [535, 306] on button "3 . bicicletta" at bounding box center [480, 301] width 245 height 58
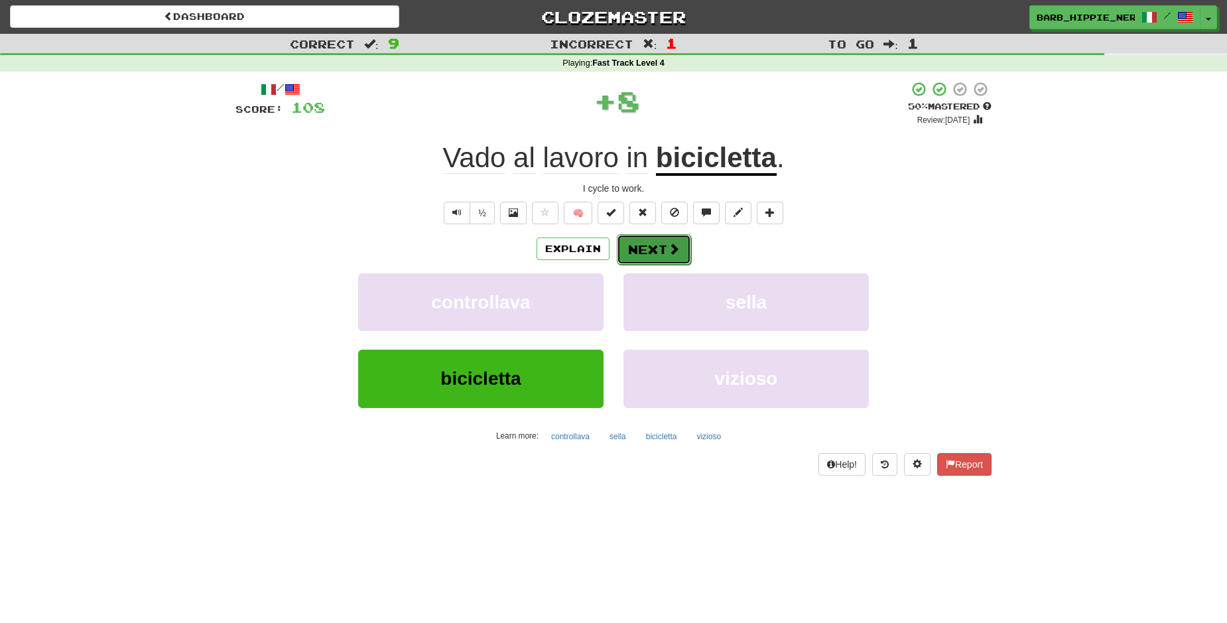
click at [645, 245] on button "Next" at bounding box center [654, 249] width 74 height 31
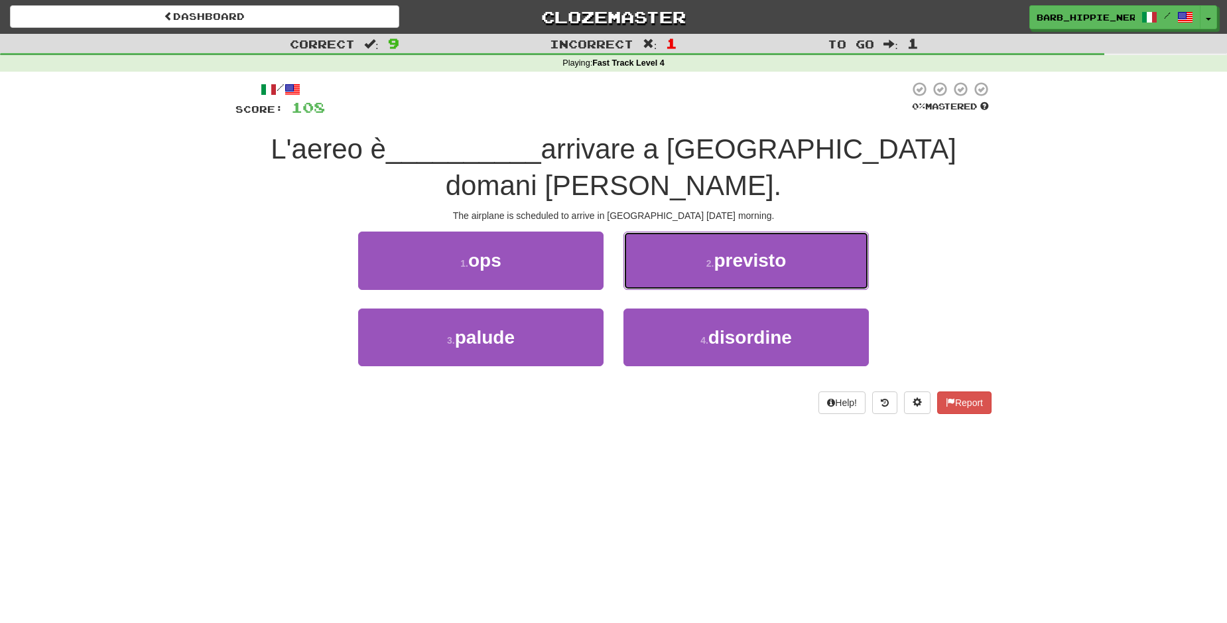
click at [787, 232] on button "2 . previsto" at bounding box center [746, 261] width 245 height 58
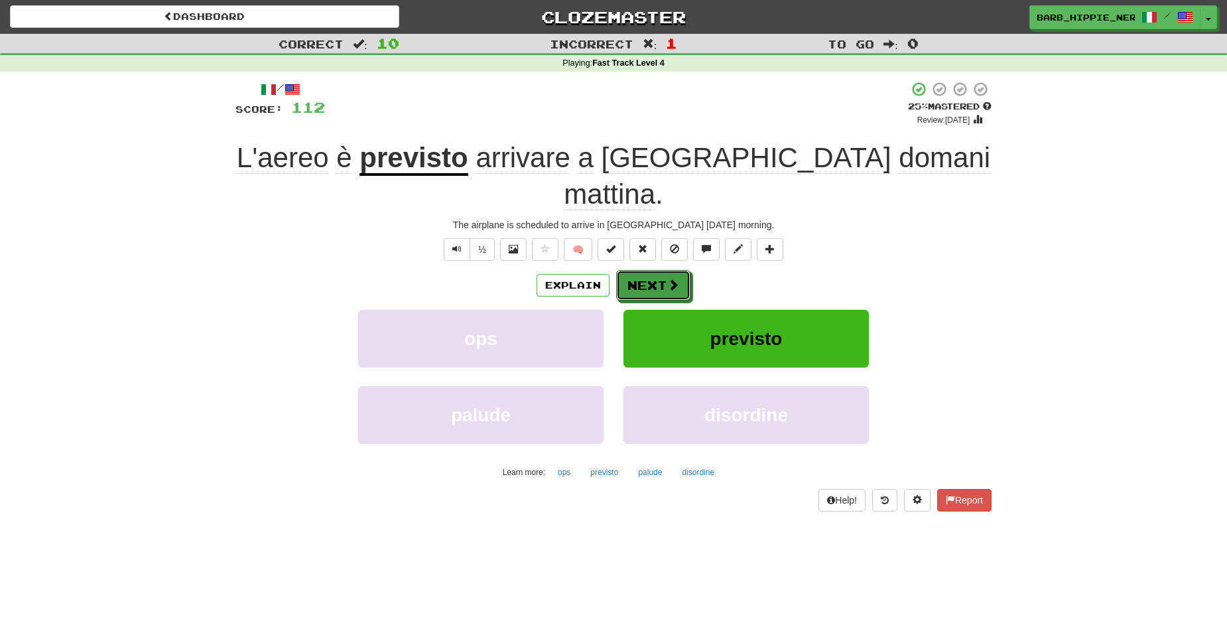
click at [667, 279] on span at bounding box center [673, 285] width 12 height 12
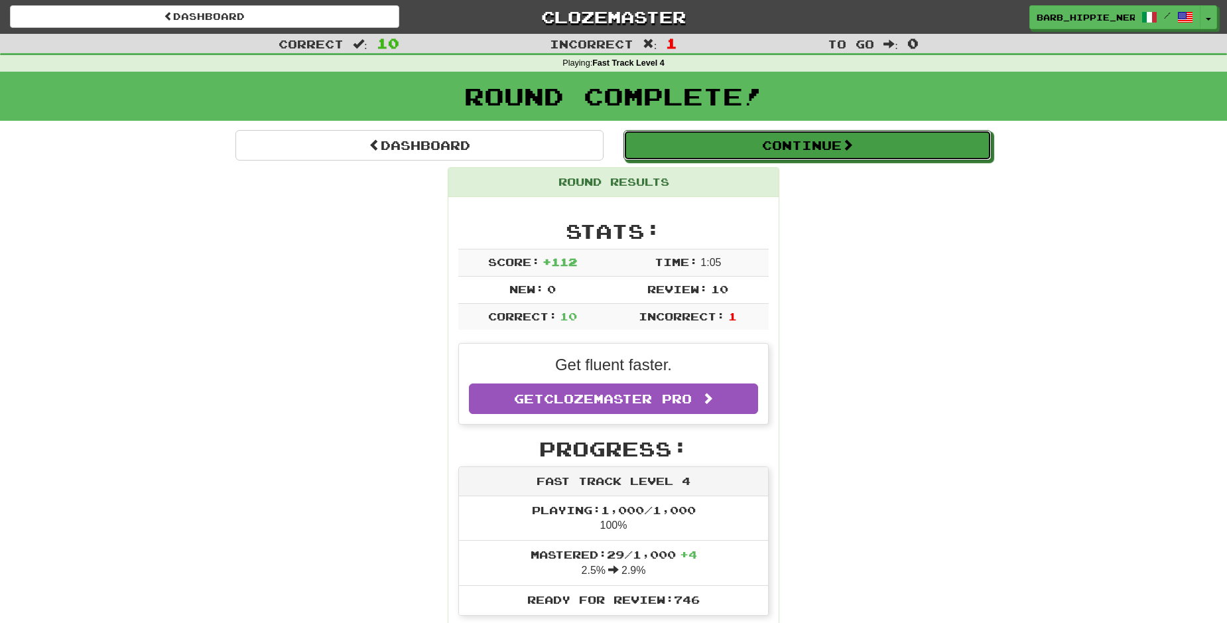
click at [814, 150] on button "Continue" at bounding box center [808, 145] width 368 height 31
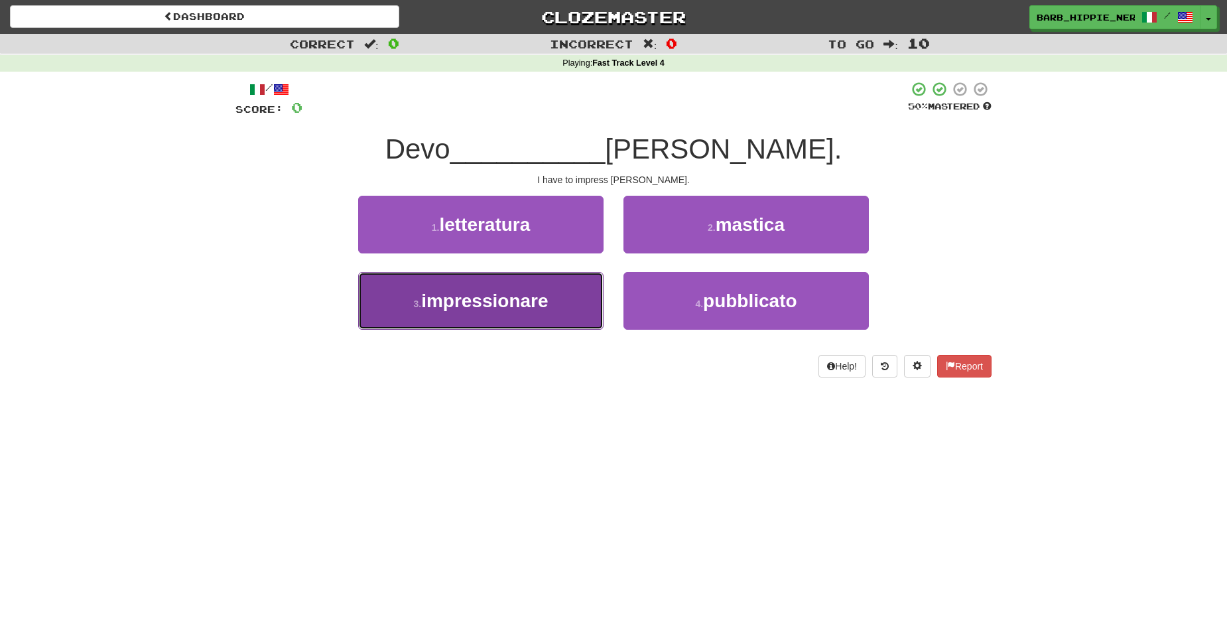
click at [528, 302] on span "impressionare" at bounding box center [484, 301] width 127 height 21
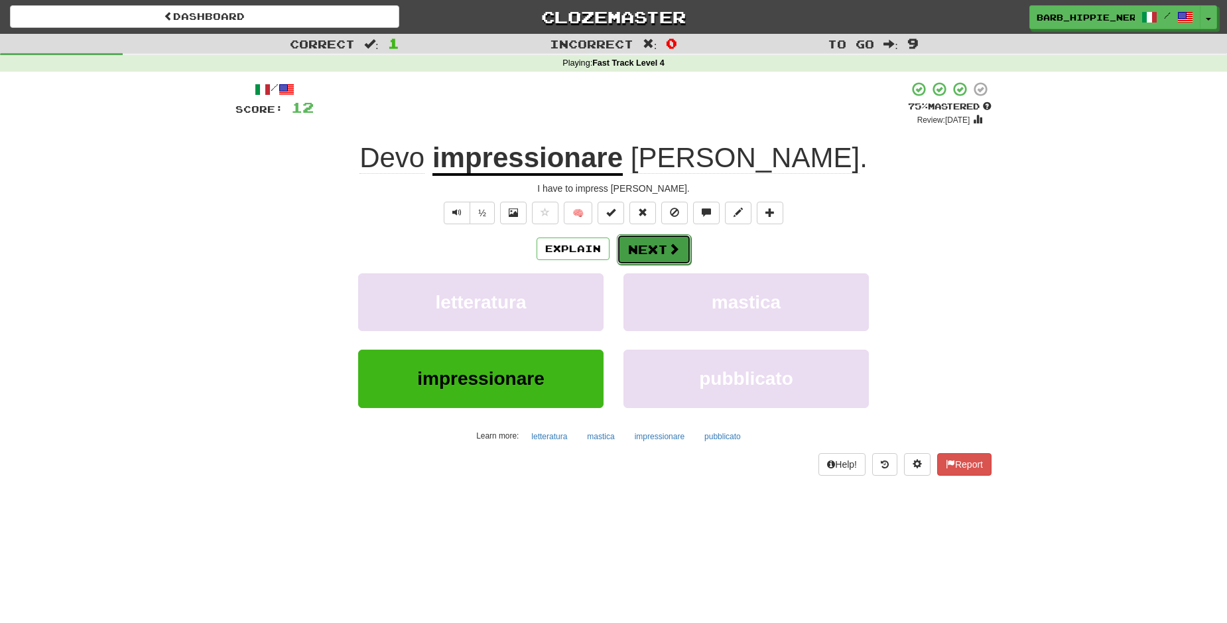
click at [632, 252] on button "Next" at bounding box center [654, 249] width 74 height 31
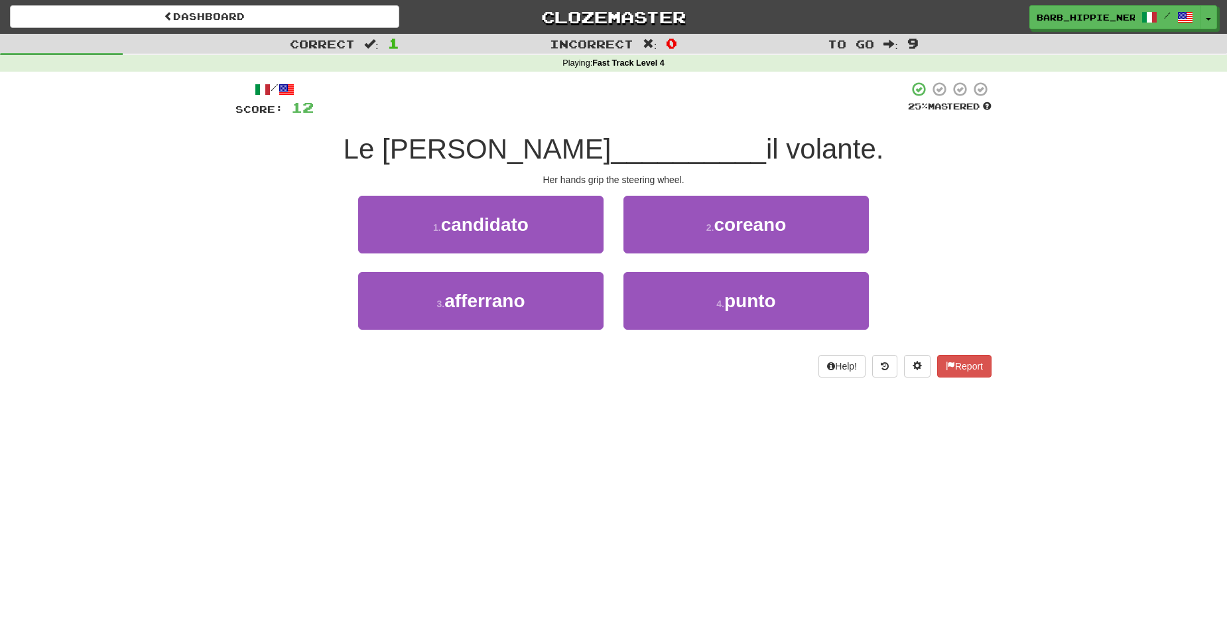
drag, startPoint x: 582, startPoint y: 444, endPoint x: 585, endPoint y: 437, distance: 8.0
click at [586, 437] on div "Dashboard Clozemaster barb_hippie_nerd / Toggle Dropdown Dashboard Leaderboard …" at bounding box center [613, 311] width 1227 height 623
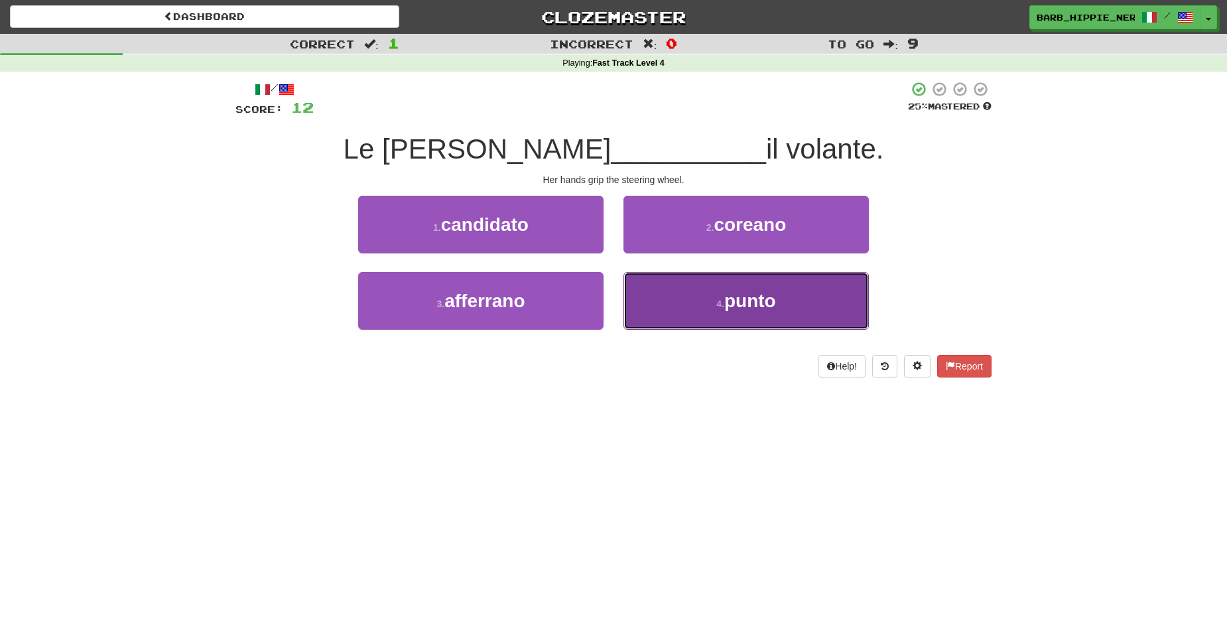
click at [738, 304] on span "punto" at bounding box center [750, 301] width 52 height 21
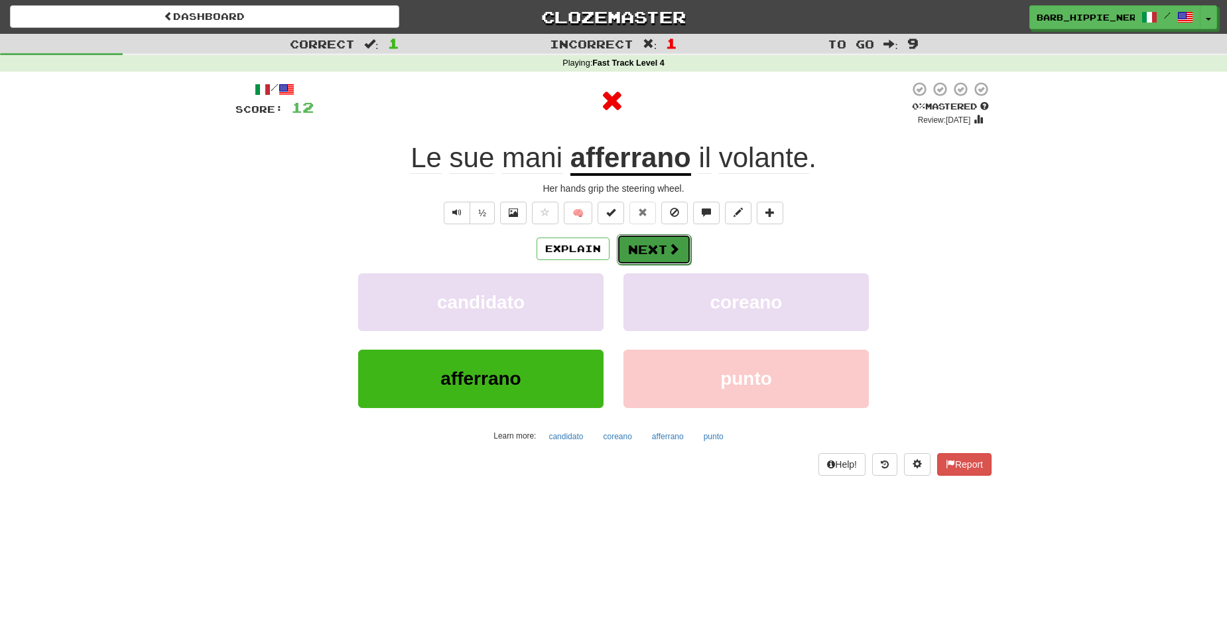
click at [638, 254] on button "Next" at bounding box center [654, 249] width 74 height 31
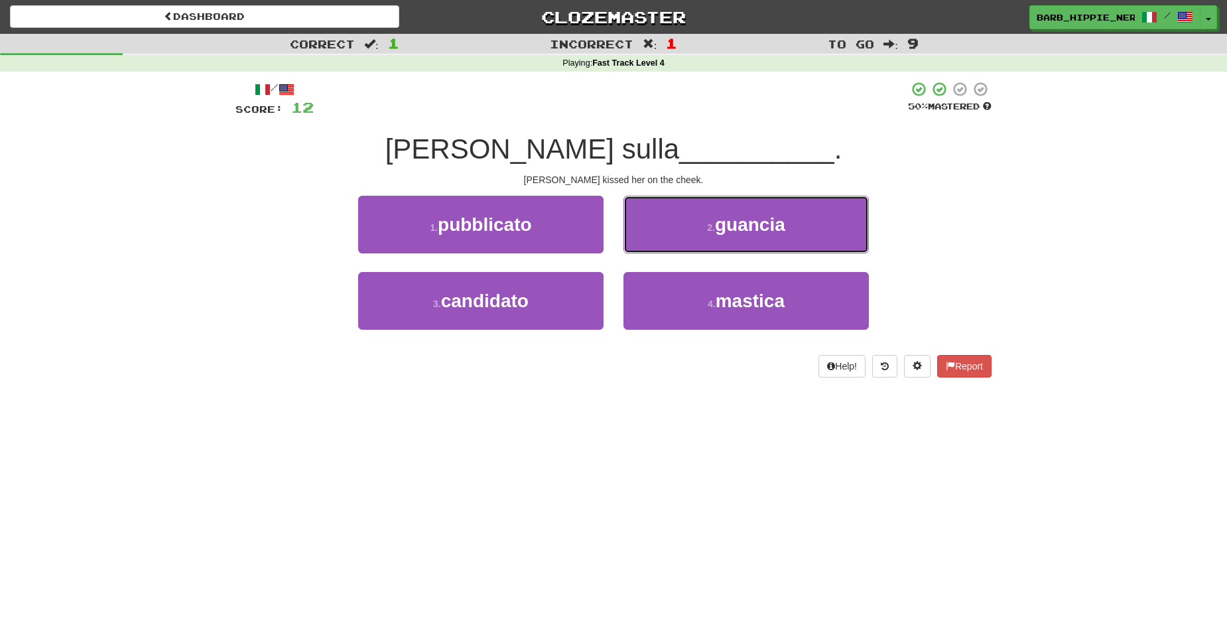
click at [779, 228] on span "guancia" at bounding box center [750, 224] width 70 height 21
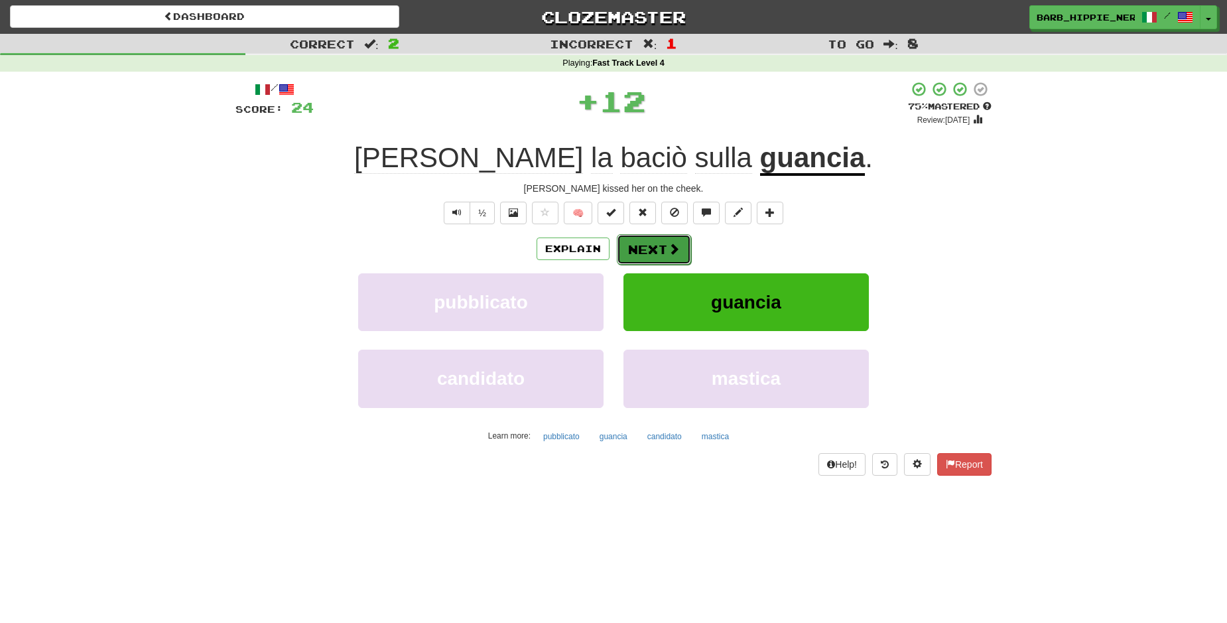
click at [668, 247] on span at bounding box center [674, 249] width 12 height 12
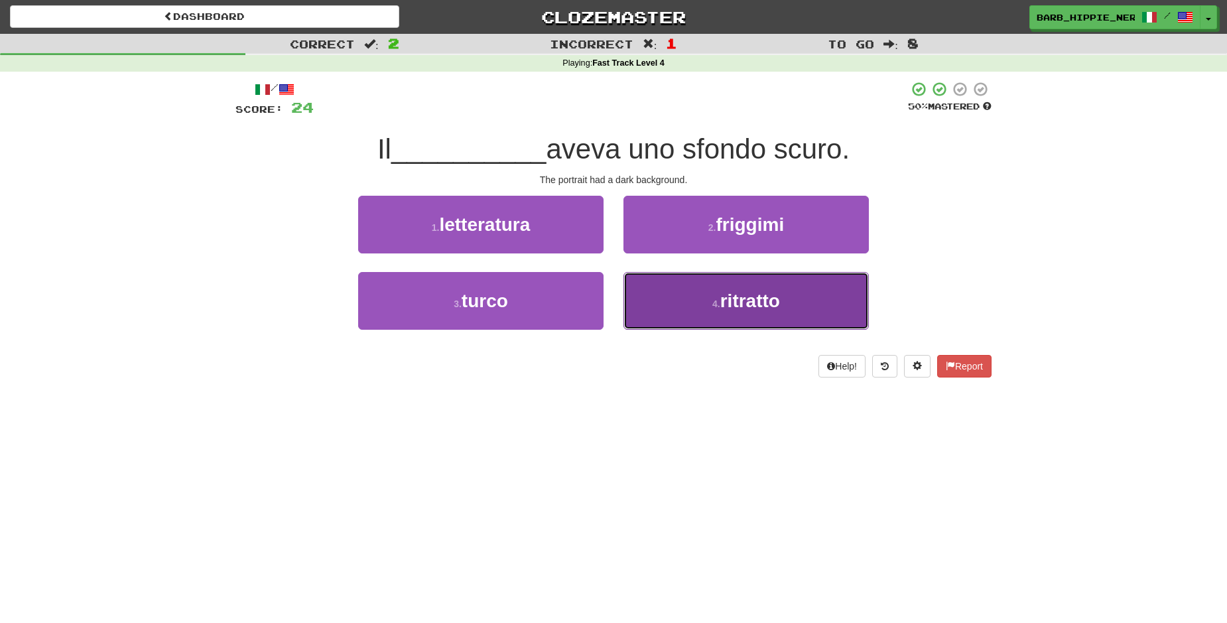
click at [768, 311] on button "4 . ritratto" at bounding box center [746, 301] width 245 height 58
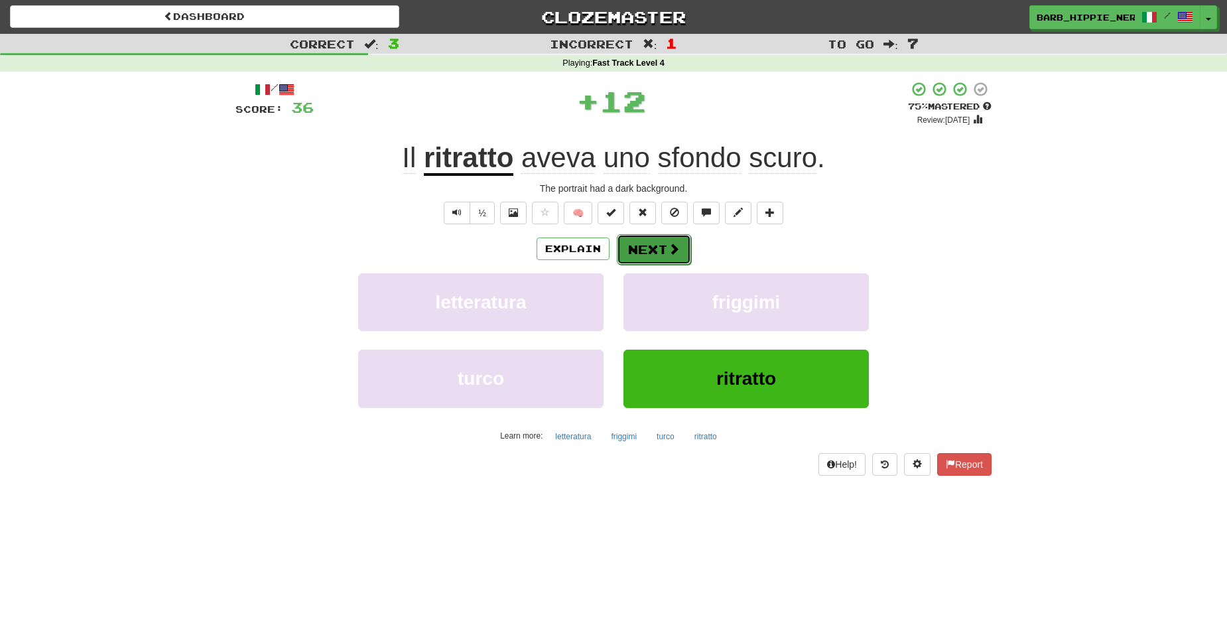
click at [668, 248] on span at bounding box center [674, 249] width 12 height 12
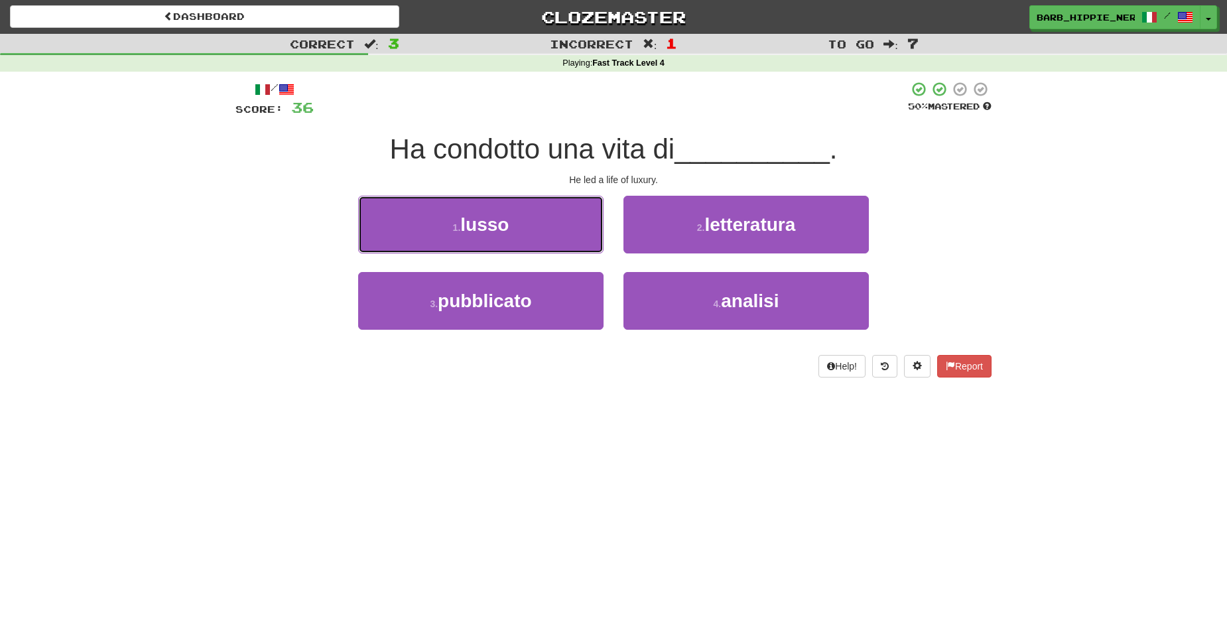
drag, startPoint x: 560, startPoint y: 215, endPoint x: 565, endPoint y: 220, distance: 7.1
click at [561, 216] on button "1 . lusso" at bounding box center [480, 225] width 245 height 58
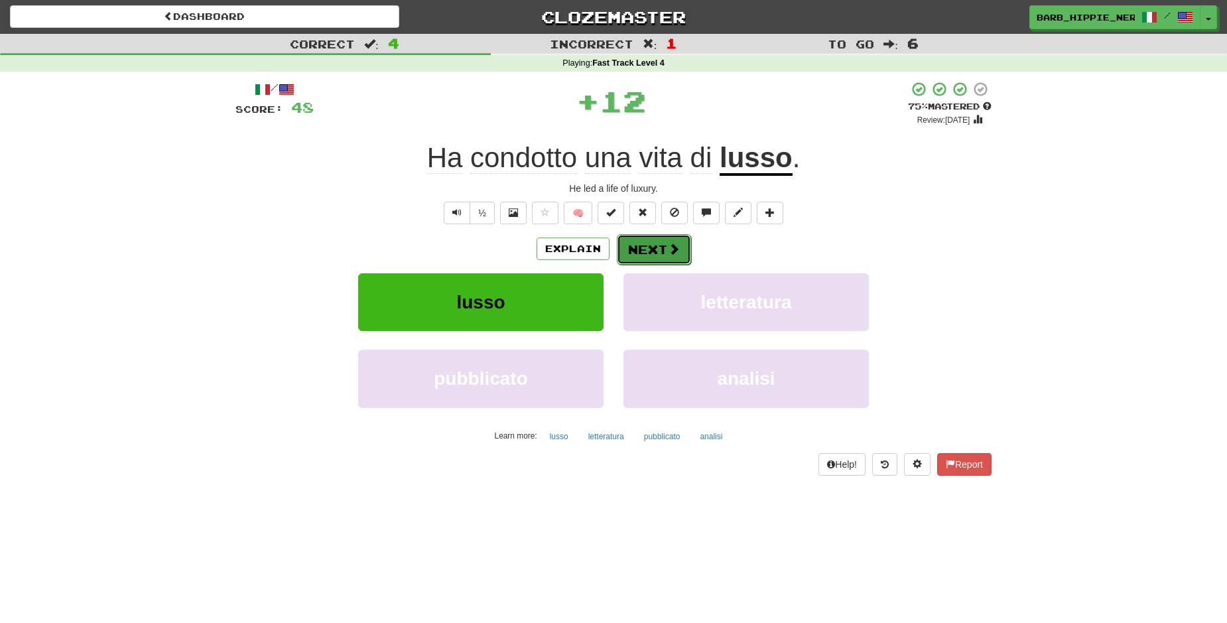
click at [645, 244] on button "Next" at bounding box center [654, 249] width 74 height 31
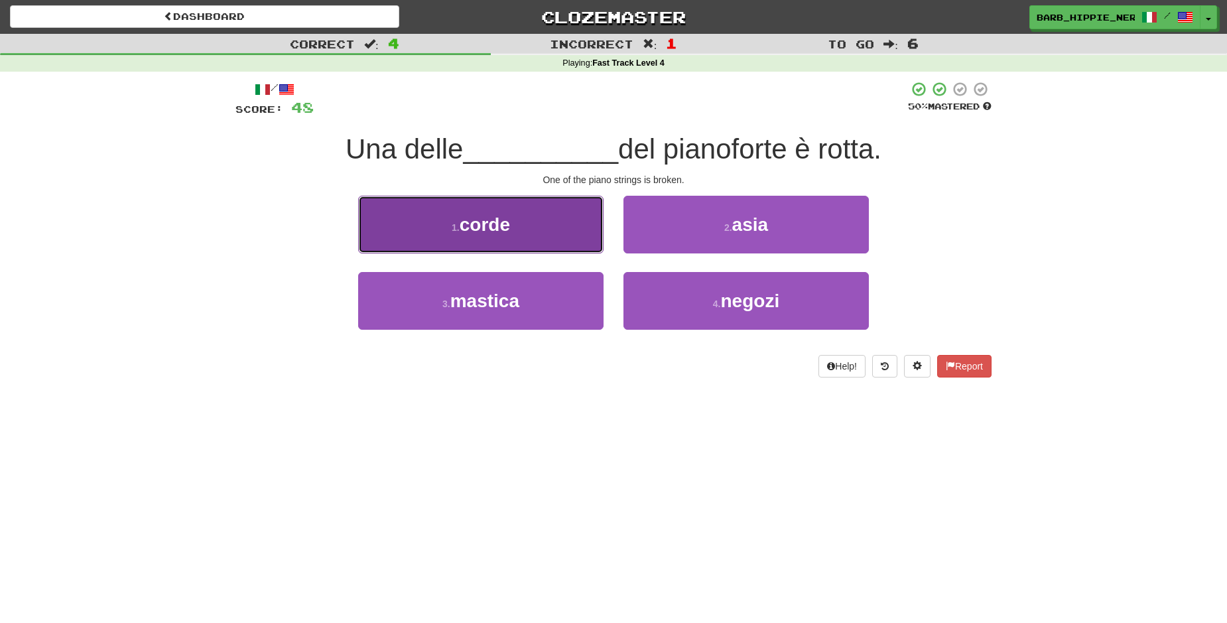
click at [540, 239] on button "1 . corde" at bounding box center [480, 225] width 245 height 58
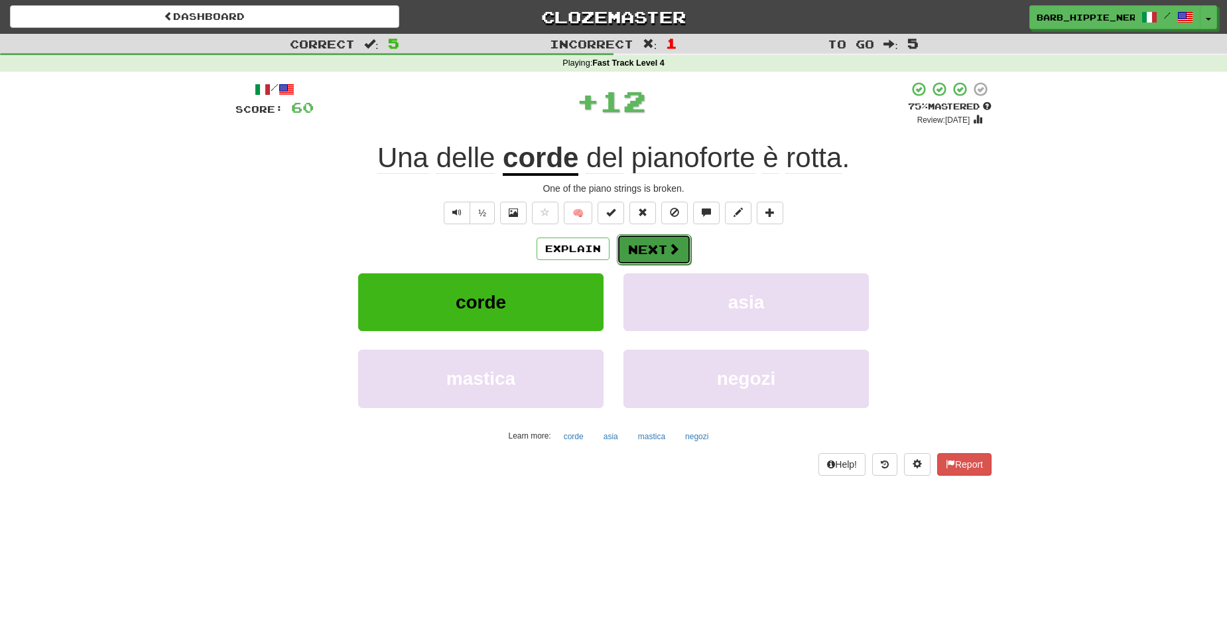
click at [645, 251] on button "Next" at bounding box center [654, 249] width 74 height 31
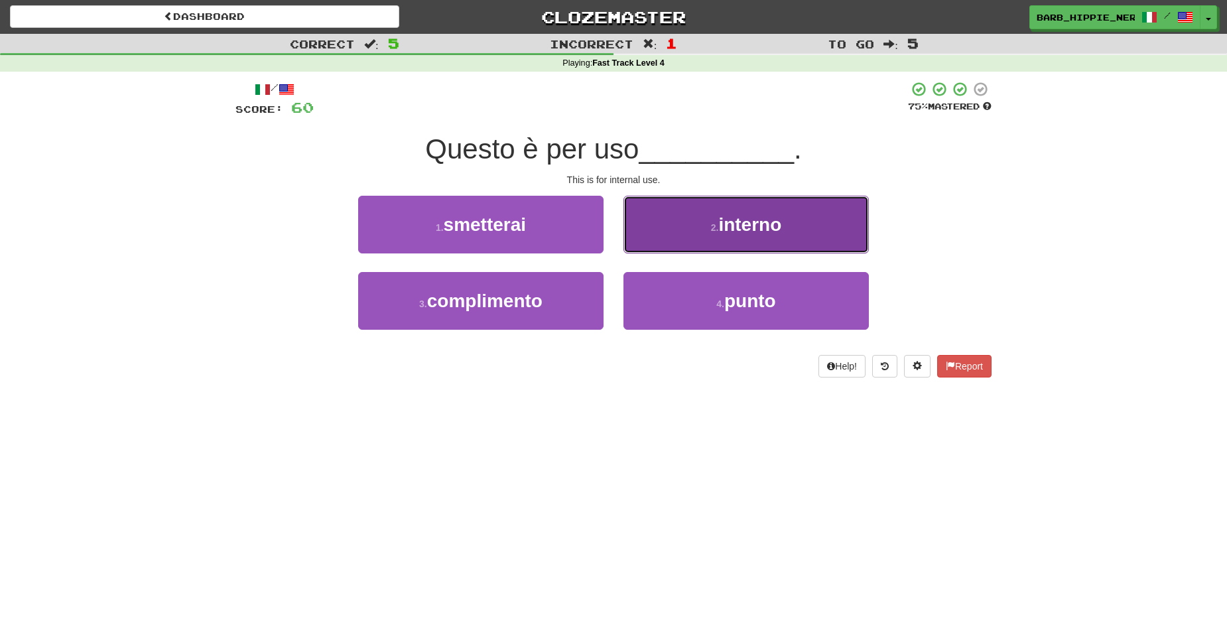
click at [788, 234] on button "2 . interno" at bounding box center [746, 225] width 245 height 58
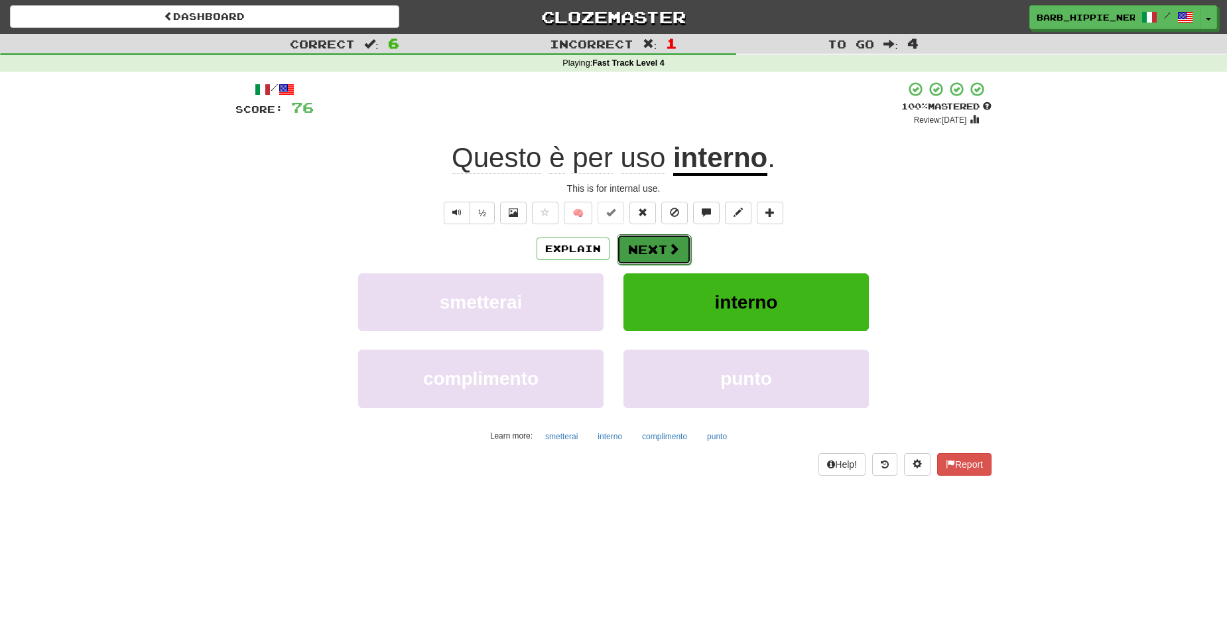
click at [668, 247] on span at bounding box center [674, 249] width 12 height 12
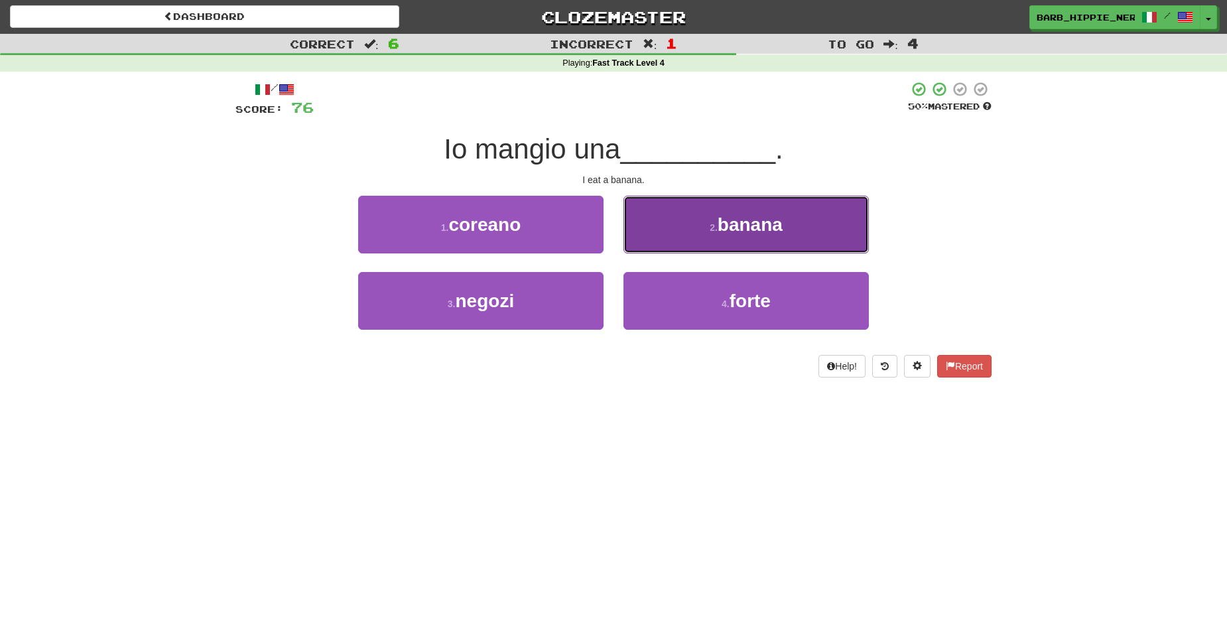
click at [685, 234] on button "2 . banana" at bounding box center [746, 225] width 245 height 58
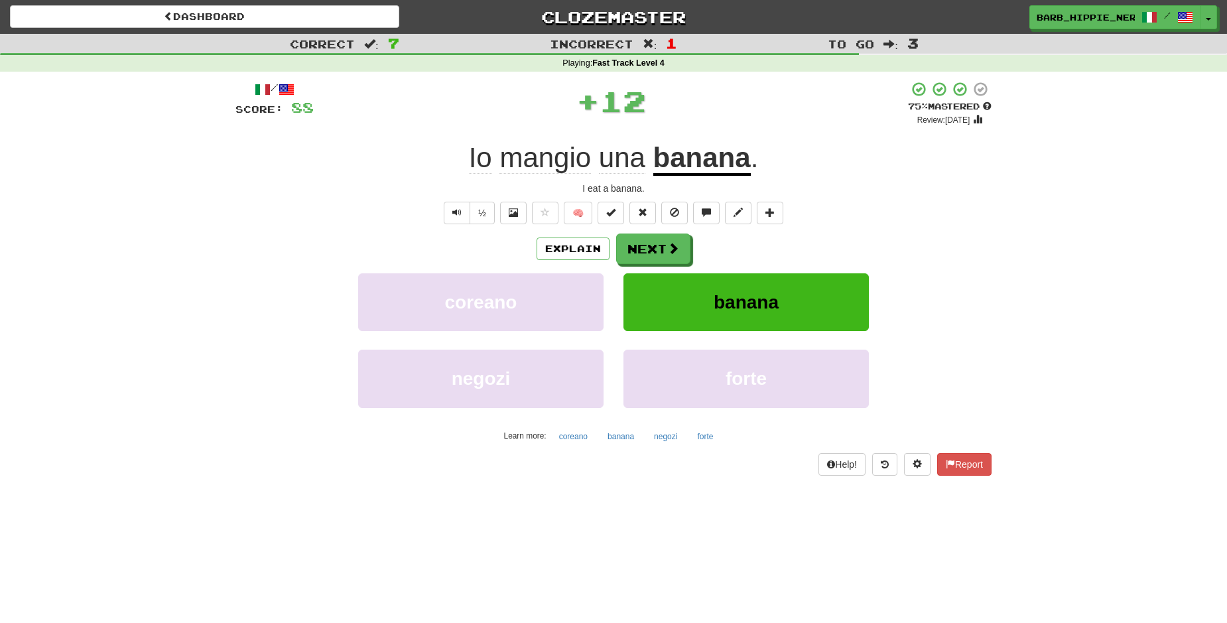
click at [681, 233] on div "/ Score: 88 + 12 75 % Mastered Review: [DATE] Io mangio una banana . I eat a ba…" at bounding box center [614, 278] width 756 height 394
click at [661, 244] on button "Next" at bounding box center [654, 249] width 74 height 31
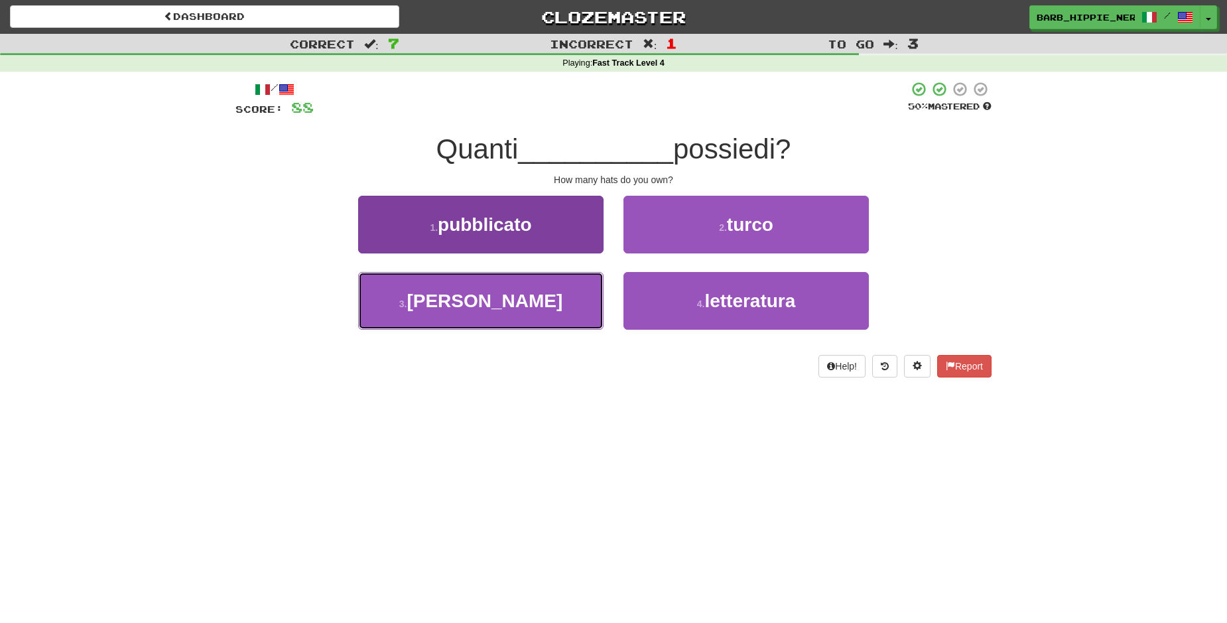
drag, startPoint x: 549, startPoint y: 306, endPoint x: 565, endPoint y: 313, distance: 16.6
click at [549, 308] on button "3 . [PERSON_NAME]" at bounding box center [480, 301] width 245 height 58
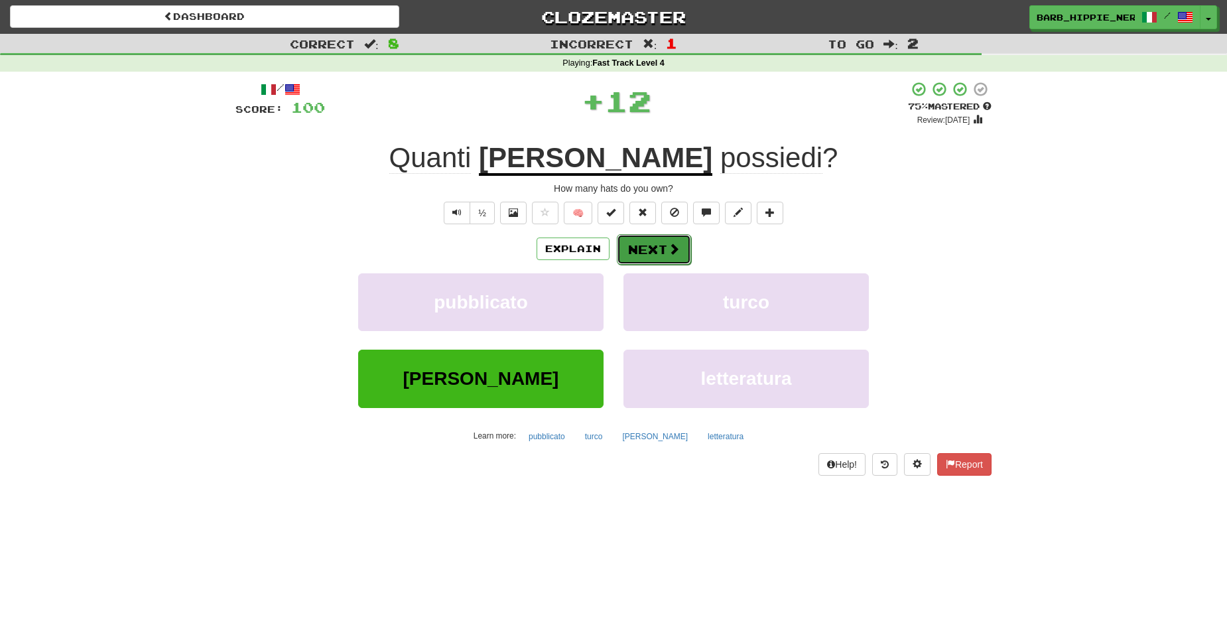
click at [668, 247] on span at bounding box center [674, 249] width 12 height 12
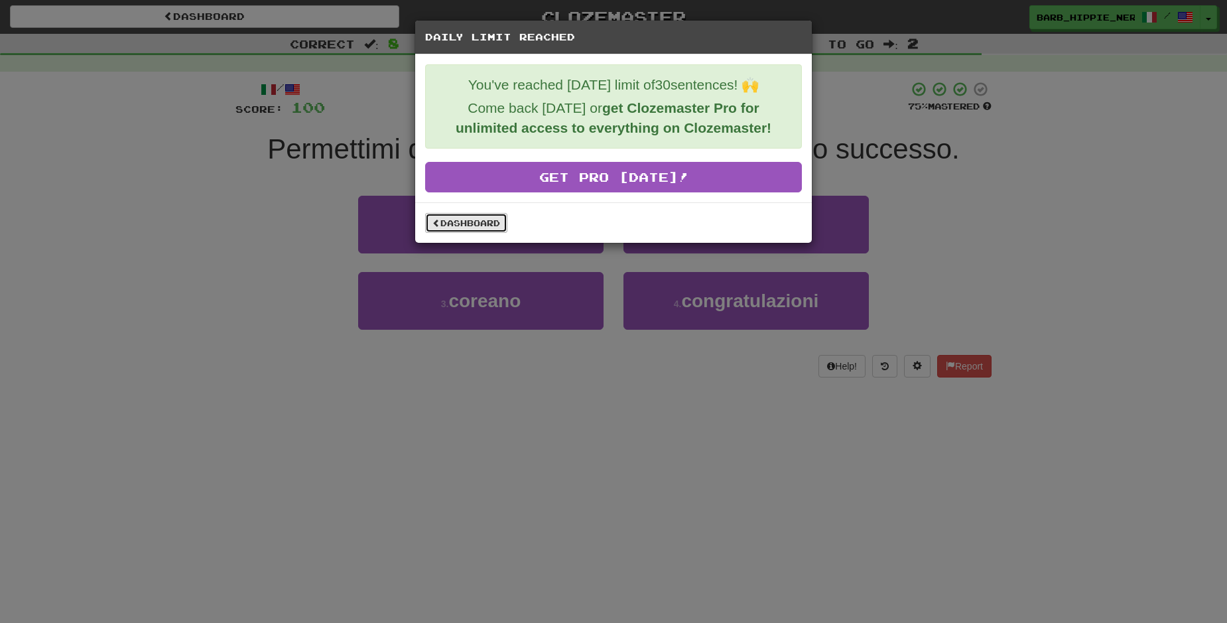
click at [465, 221] on link "Dashboard" at bounding box center [466, 223] width 82 height 20
